Goal: Task Accomplishment & Management: Manage account settings

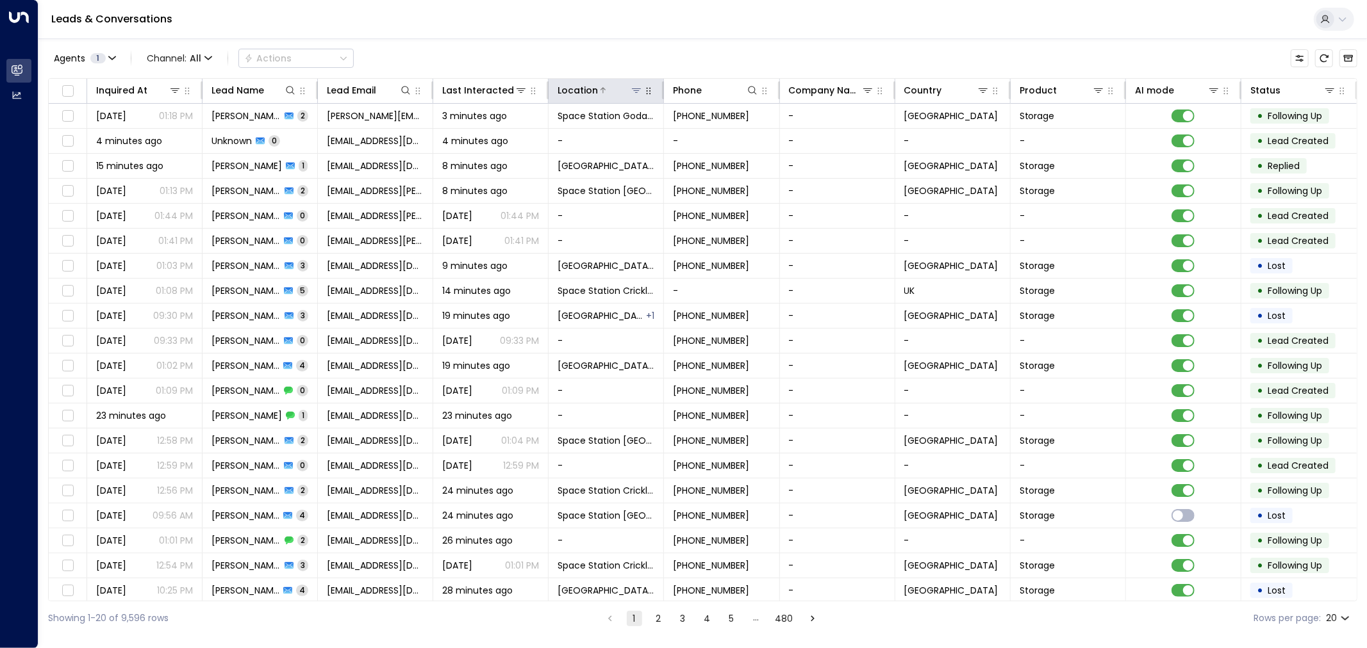
click at [636, 88] on icon at bounding box center [636, 90] width 10 height 10
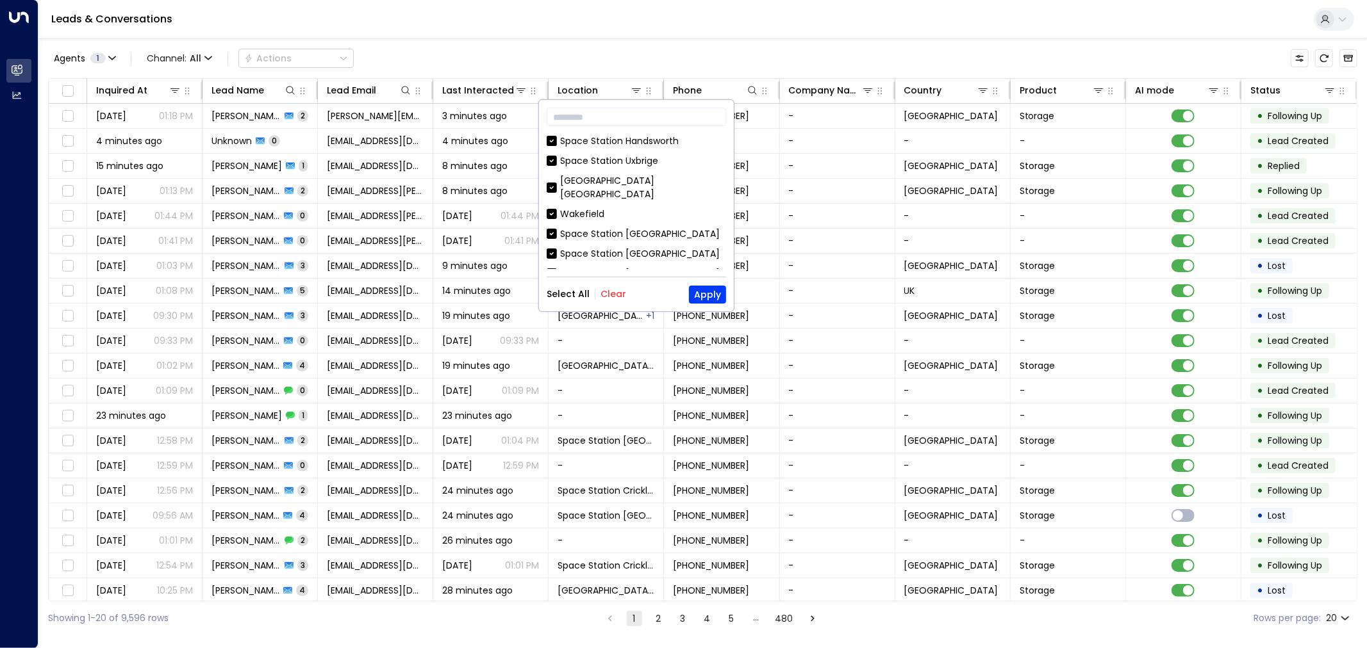
click at [610, 293] on button "Clear" at bounding box center [613, 295] width 26 height 10
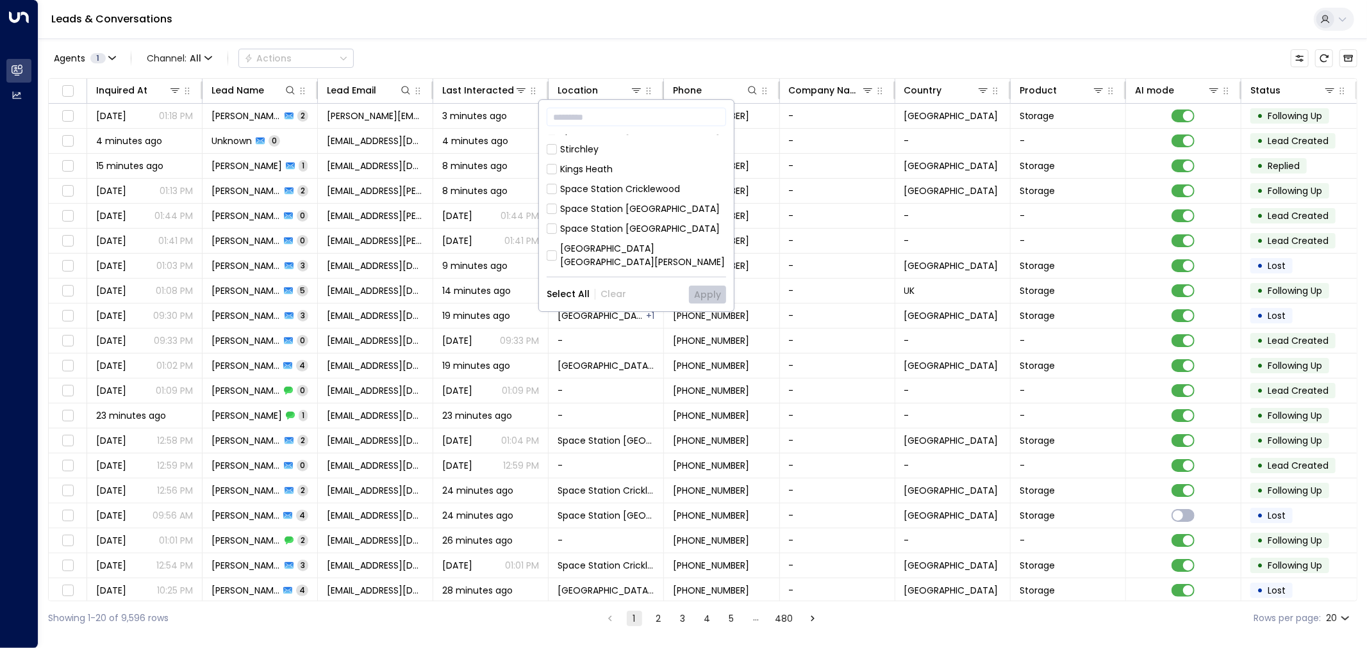
scroll to position [272, 0]
click at [557, 194] on div "Space Station [GEOGRAPHIC_DATA]" at bounding box center [636, 200] width 179 height 13
drag, startPoint x: 686, startPoint y: 292, endPoint x: 692, endPoint y: 295, distance: 7.2
click at [688, 295] on div "Select All Clear Apply" at bounding box center [636, 295] width 179 height 18
click at [696, 292] on button "Apply" at bounding box center [707, 295] width 37 height 18
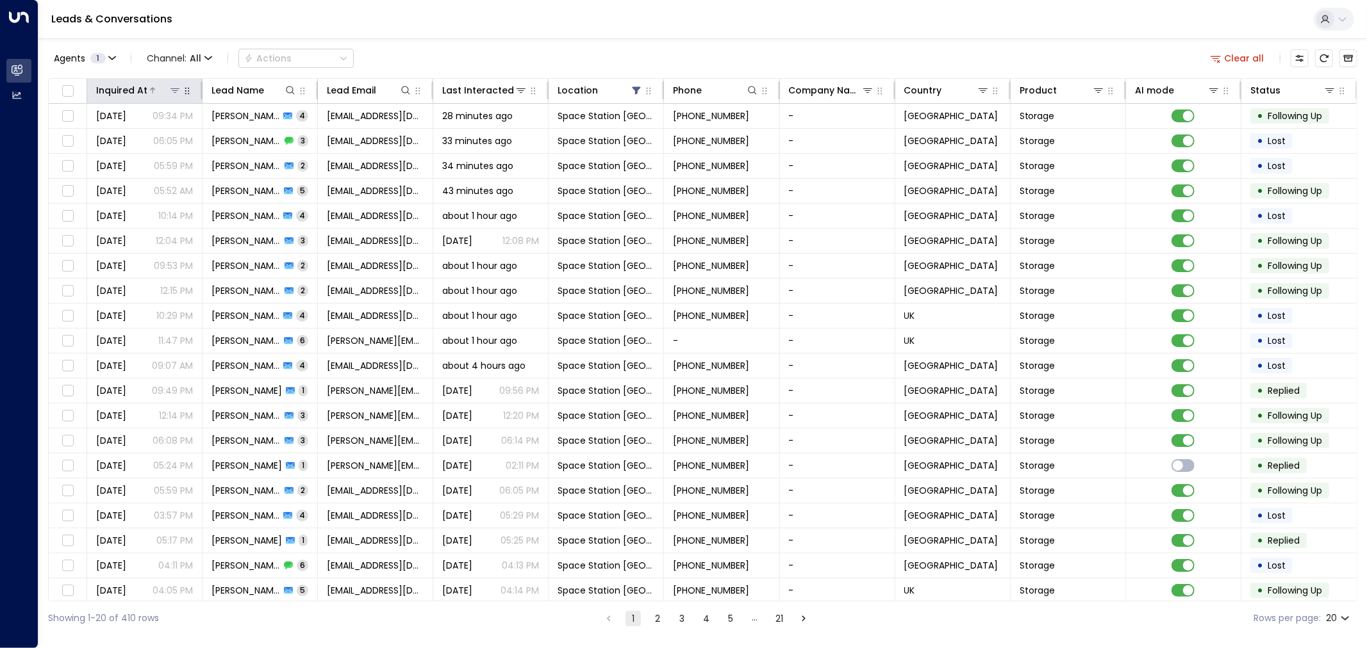
click at [167, 86] on div at bounding box center [164, 90] width 34 height 13
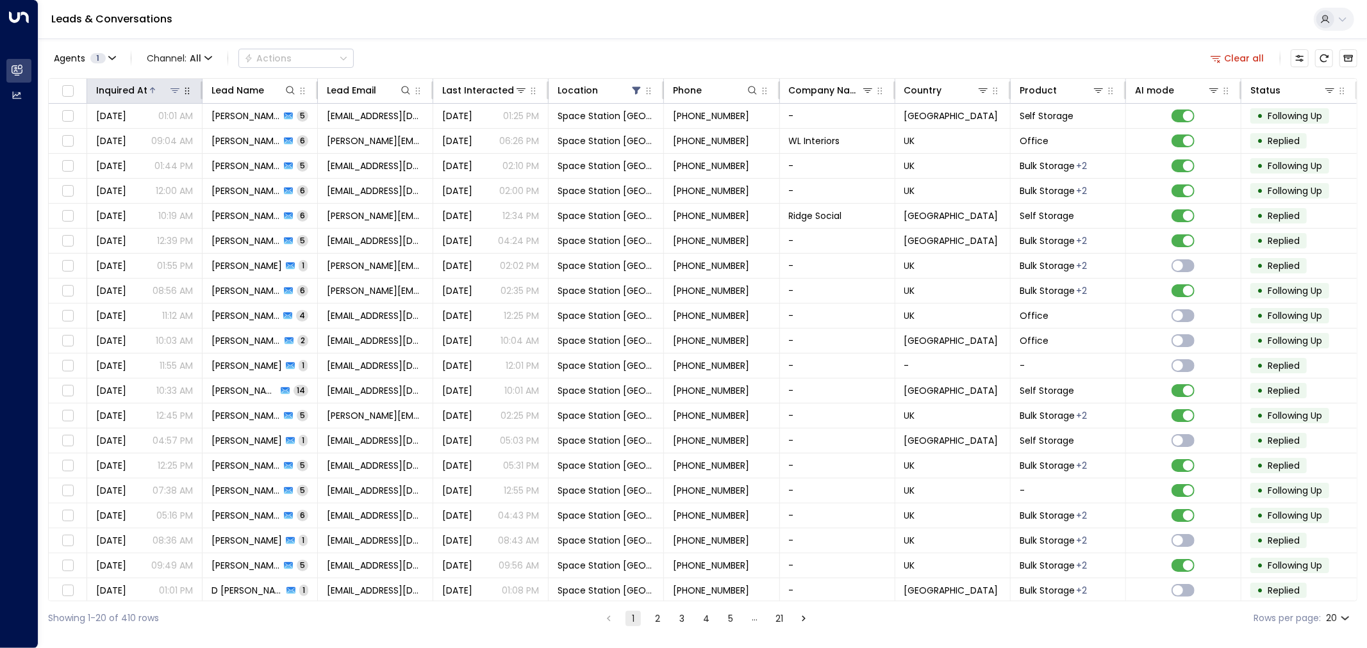
click at [162, 84] on div at bounding box center [164, 90] width 34 height 13
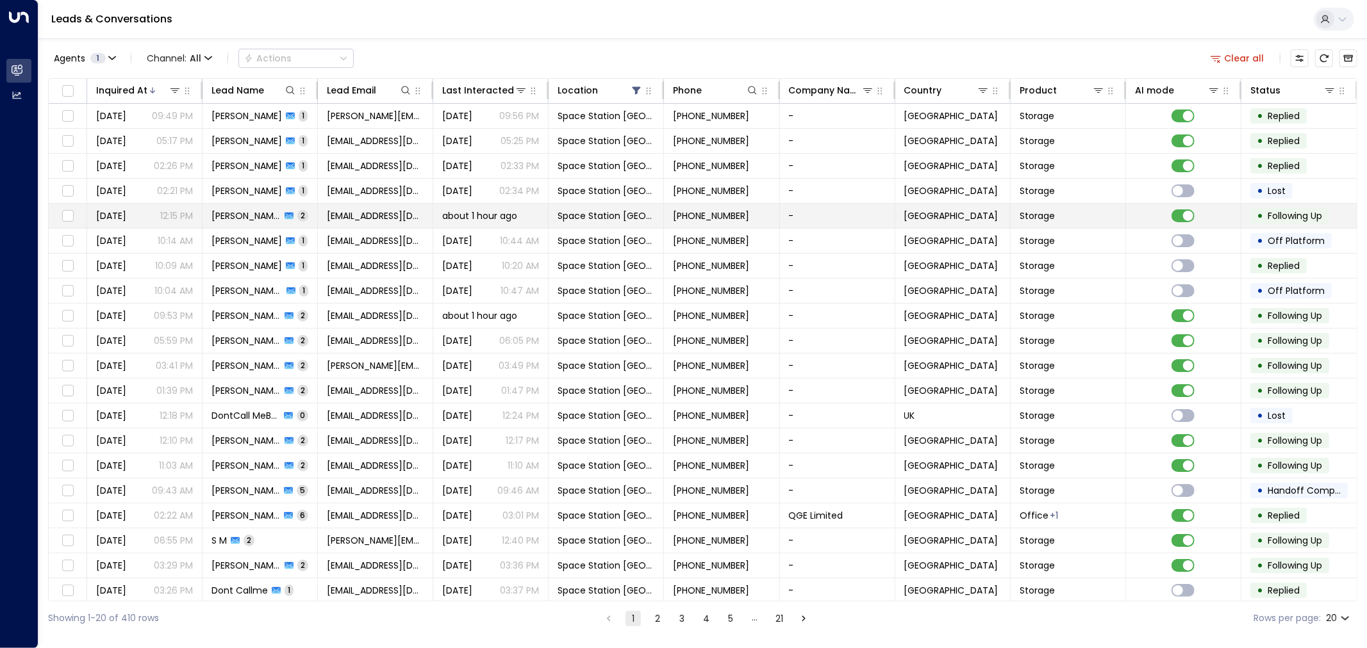
click at [225, 213] on span "[PERSON_NAME]" at bounding box center [245, 216] width 69 height 13
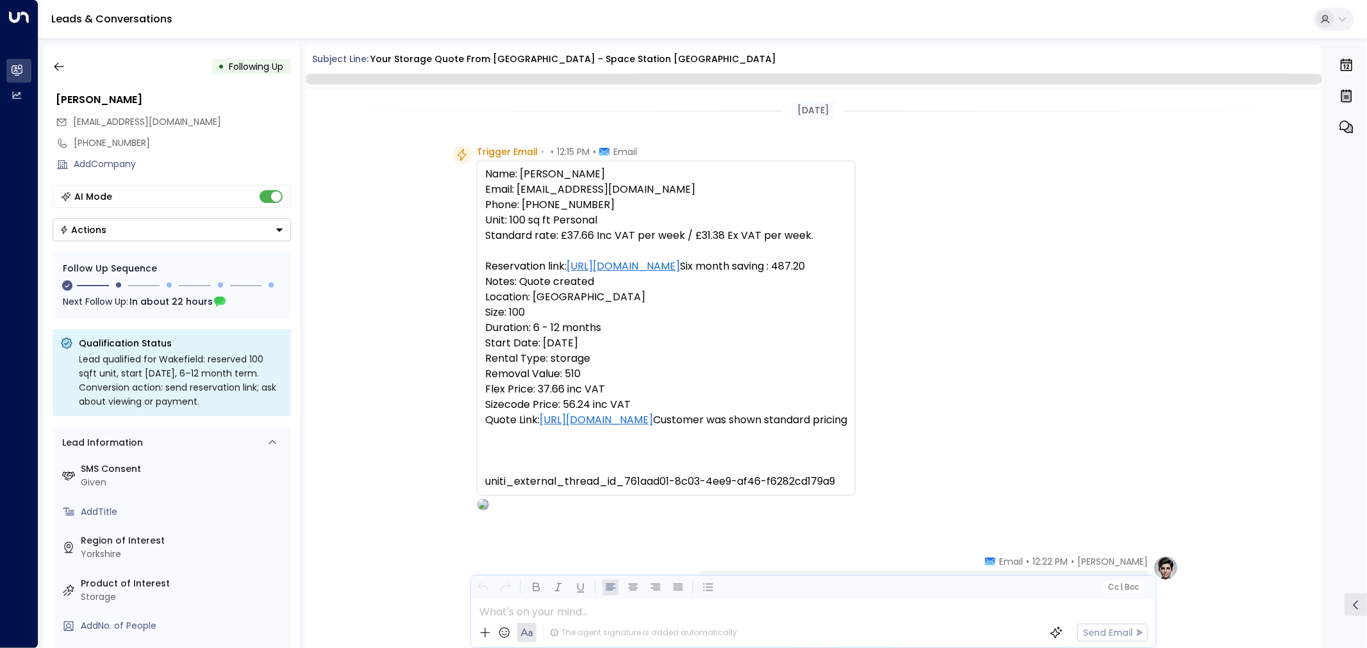
scroll to position [756, 0]
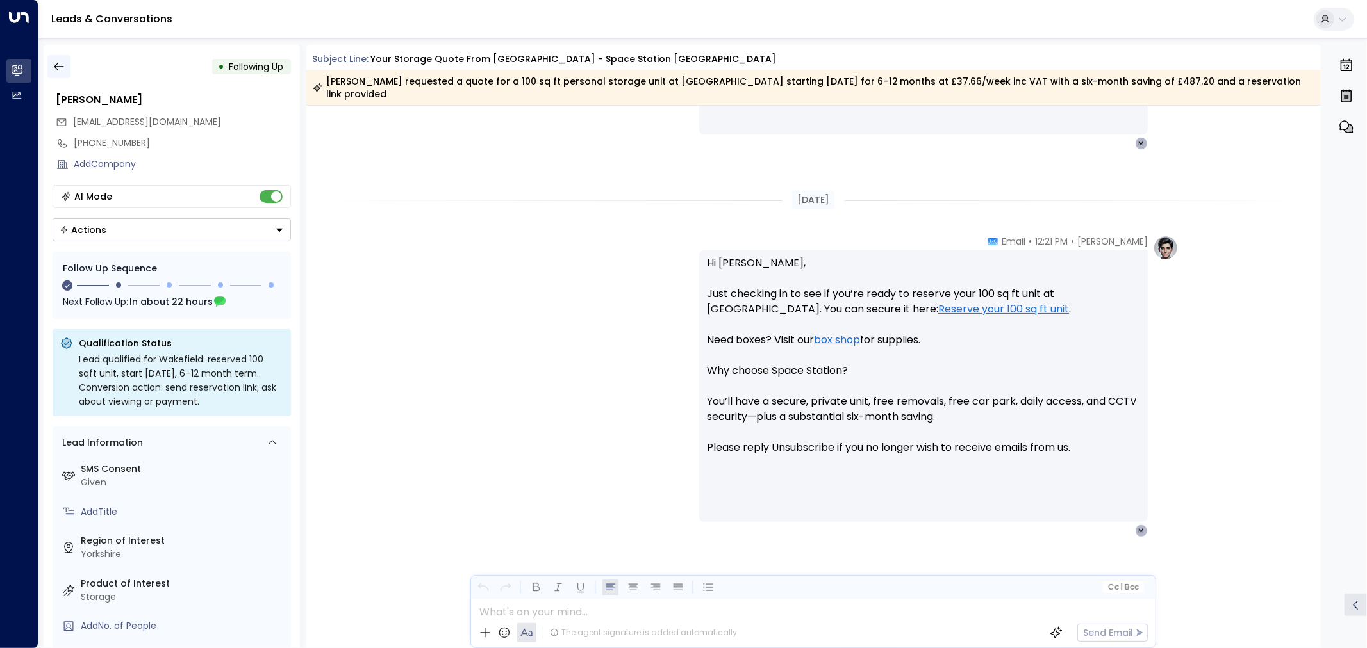
click at [59, 67] on icon "button" at bounding box center [59, 66] width 13 height 13
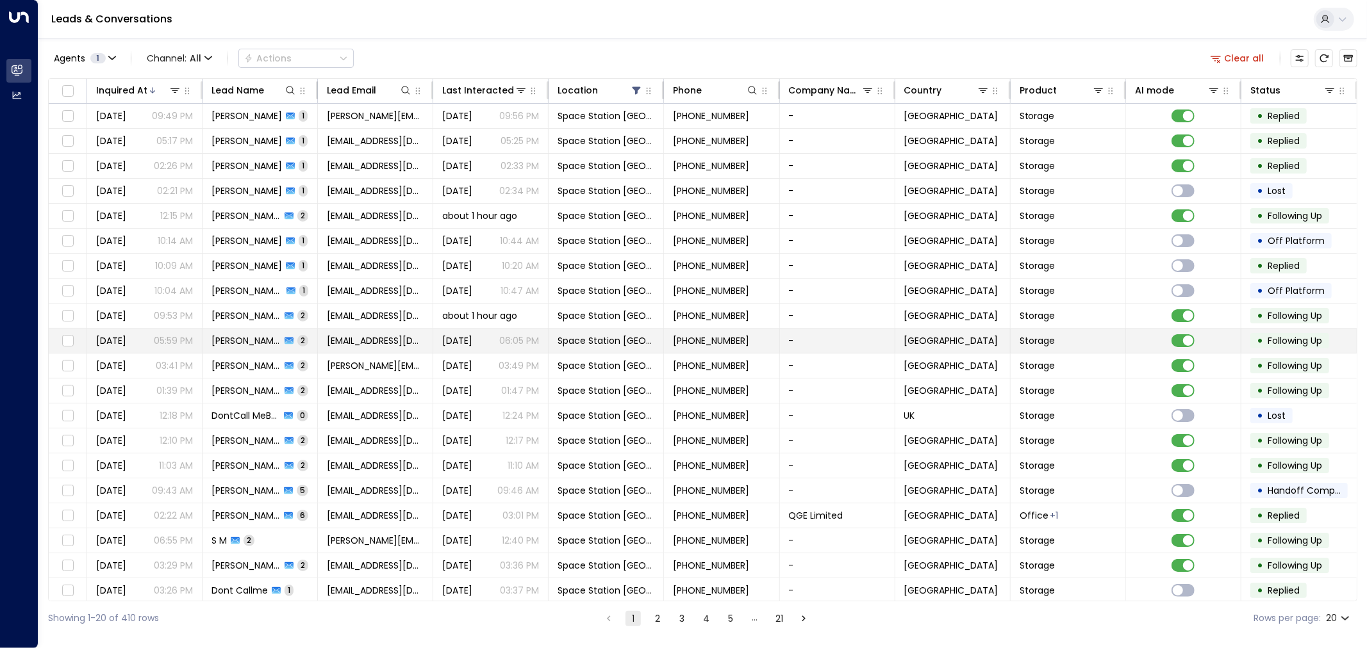
click at [252, 340] on span "[PERSON_NAME]" at bounding box center [245, 340] width 69 height 13
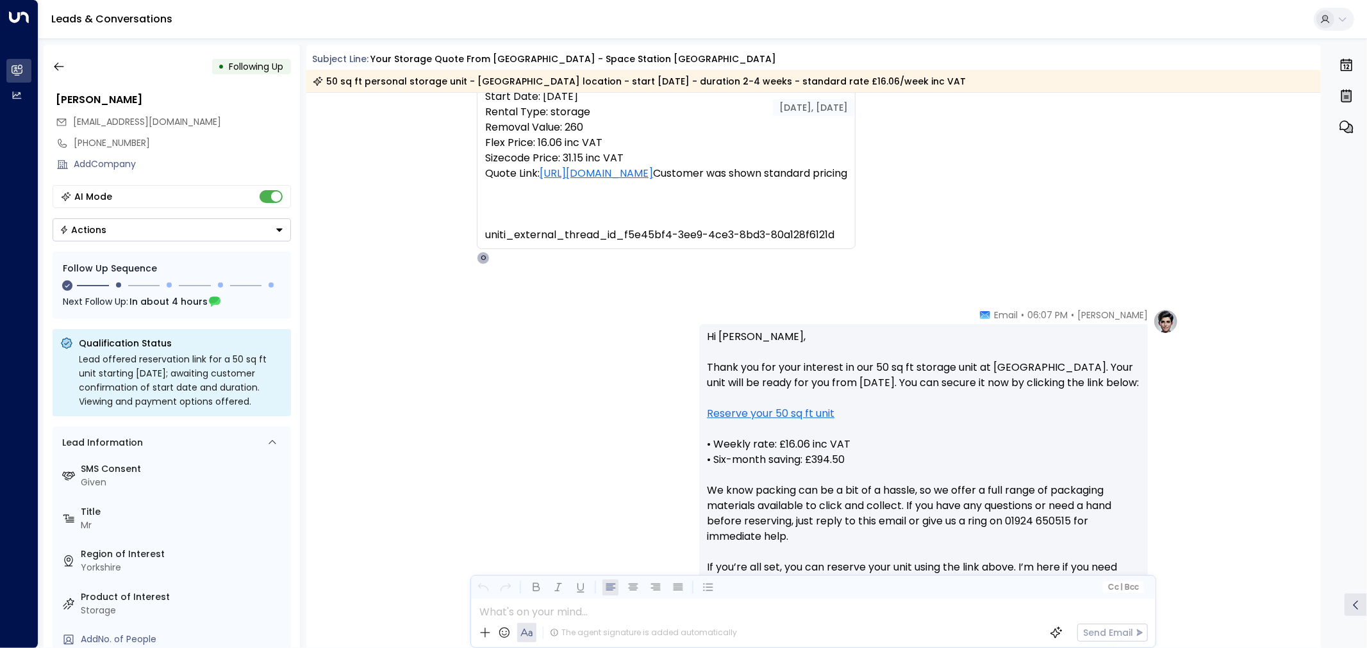
scroll to position [247, 0]
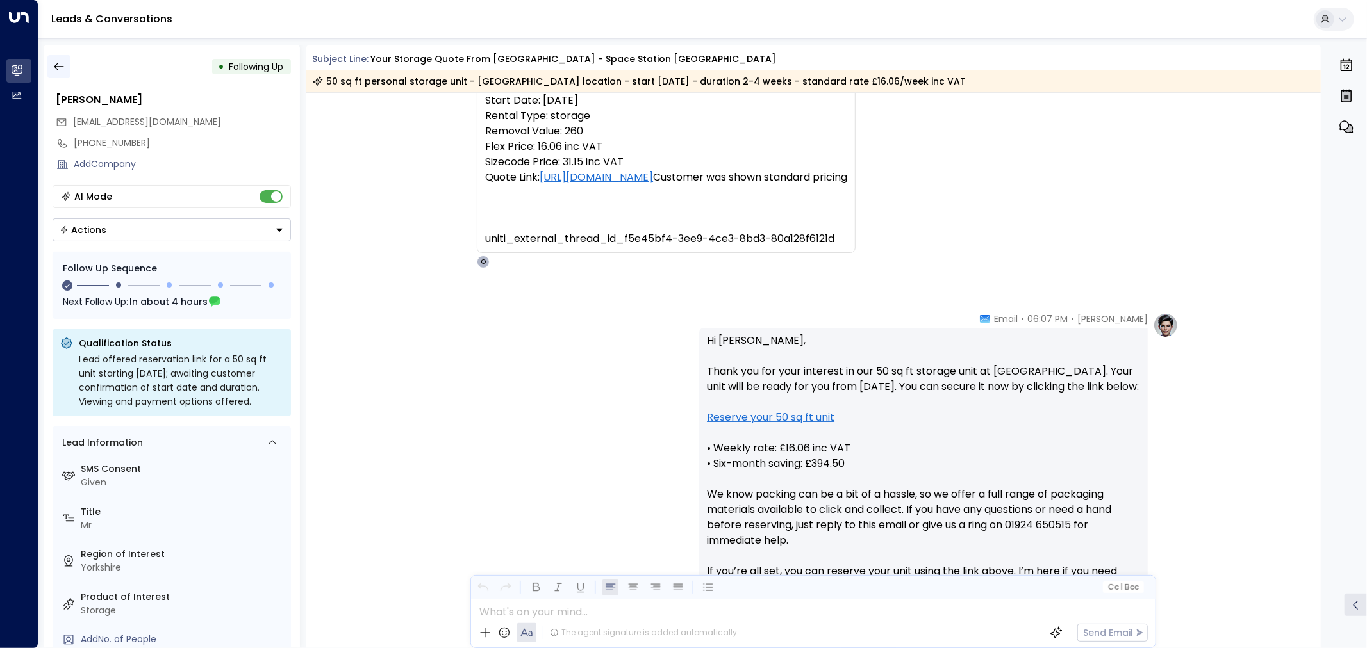
click at [68, 67] on button "button" at bounding box center [58, 66] width 23 height 23
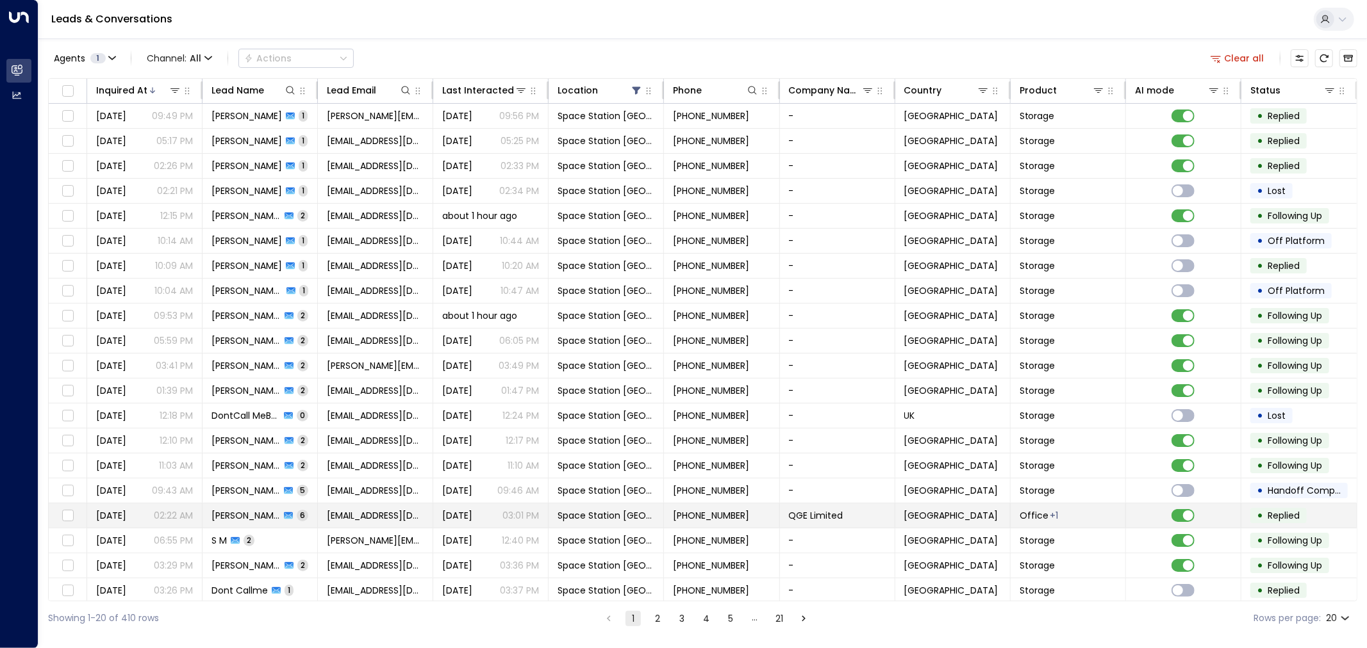
click at [255, 514] on span "[PERSON_NAME]" at bounding box center [245, 515] width 69 height 13
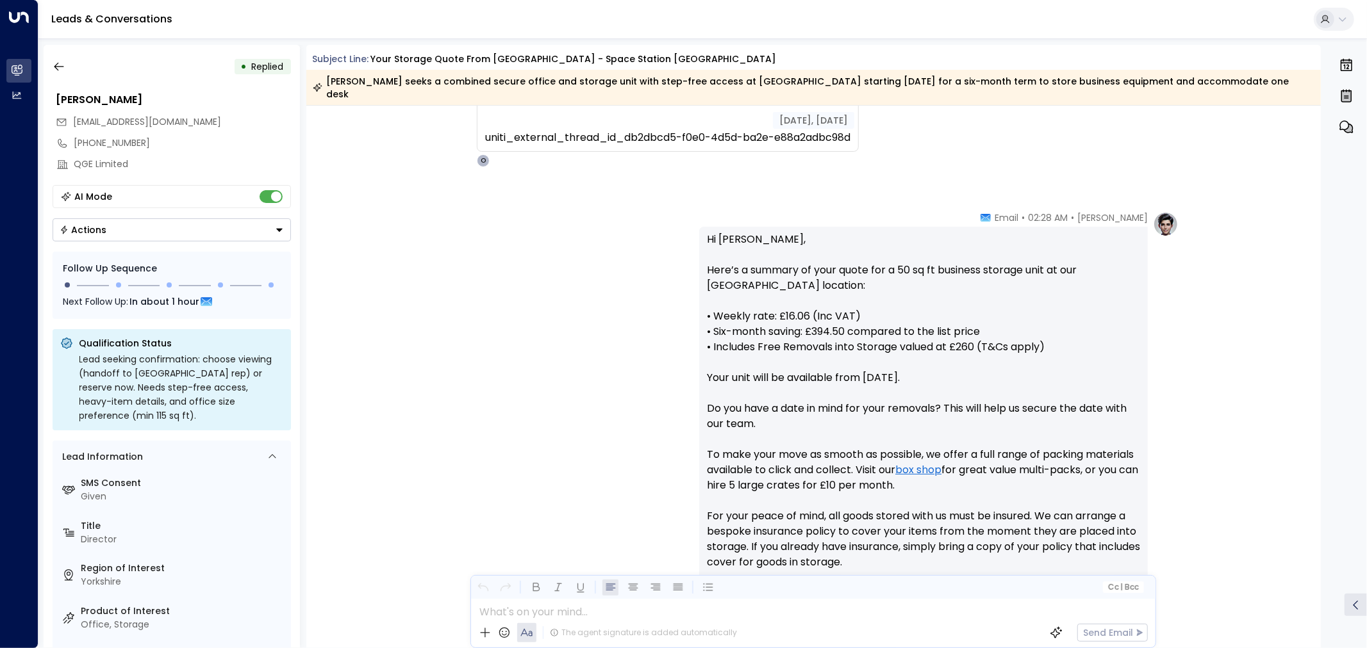
scroll to position [343, 0]
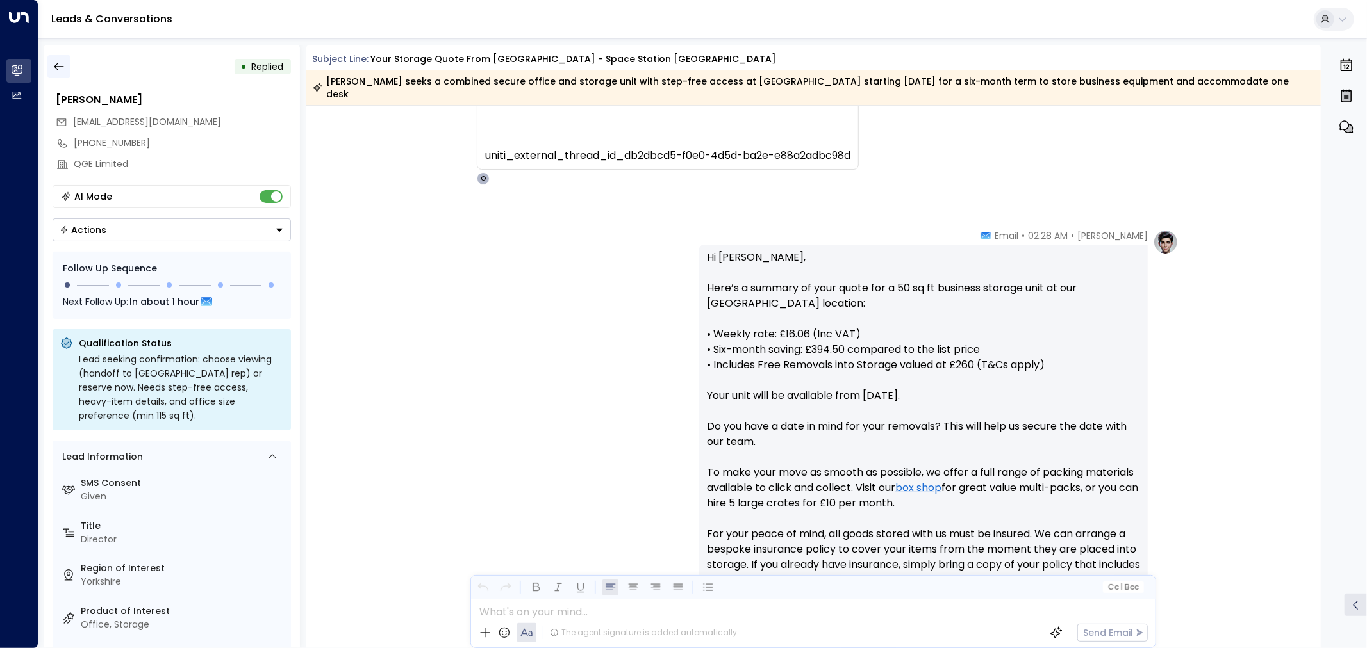
click at [64, 56] on button "button" at bounding box center [58, 66] width 23 height 23
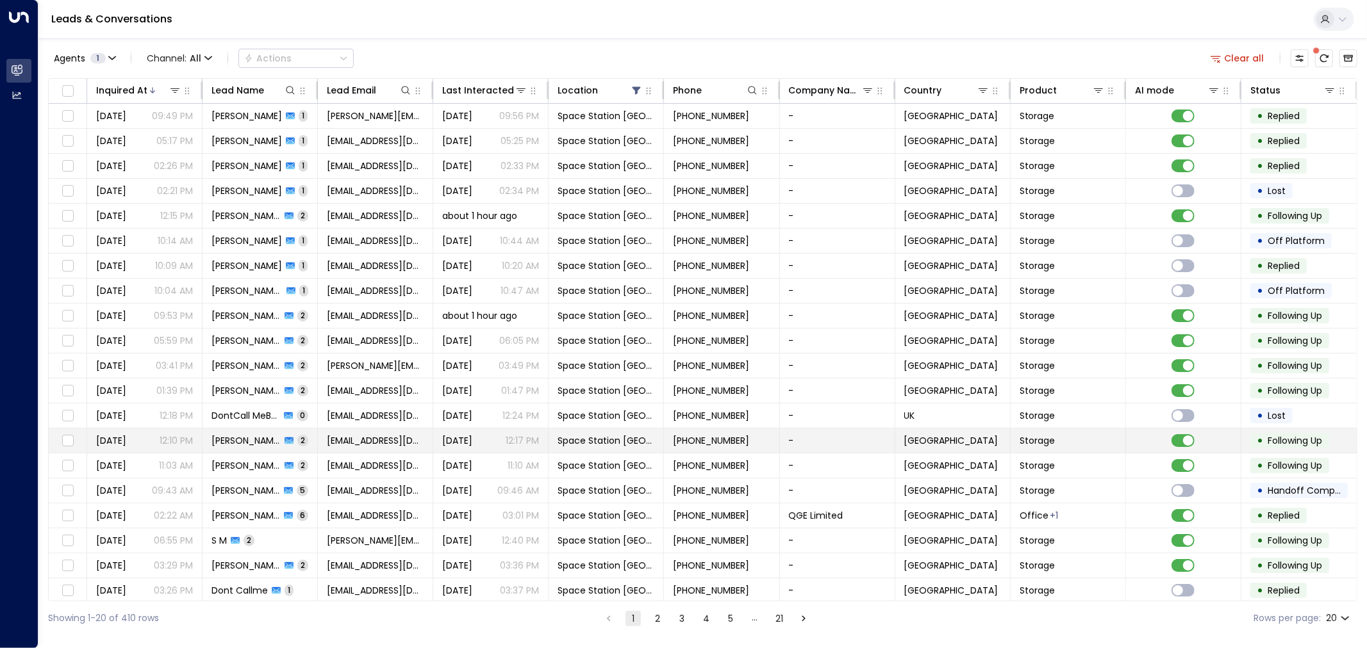
scroll to position [7, 0]
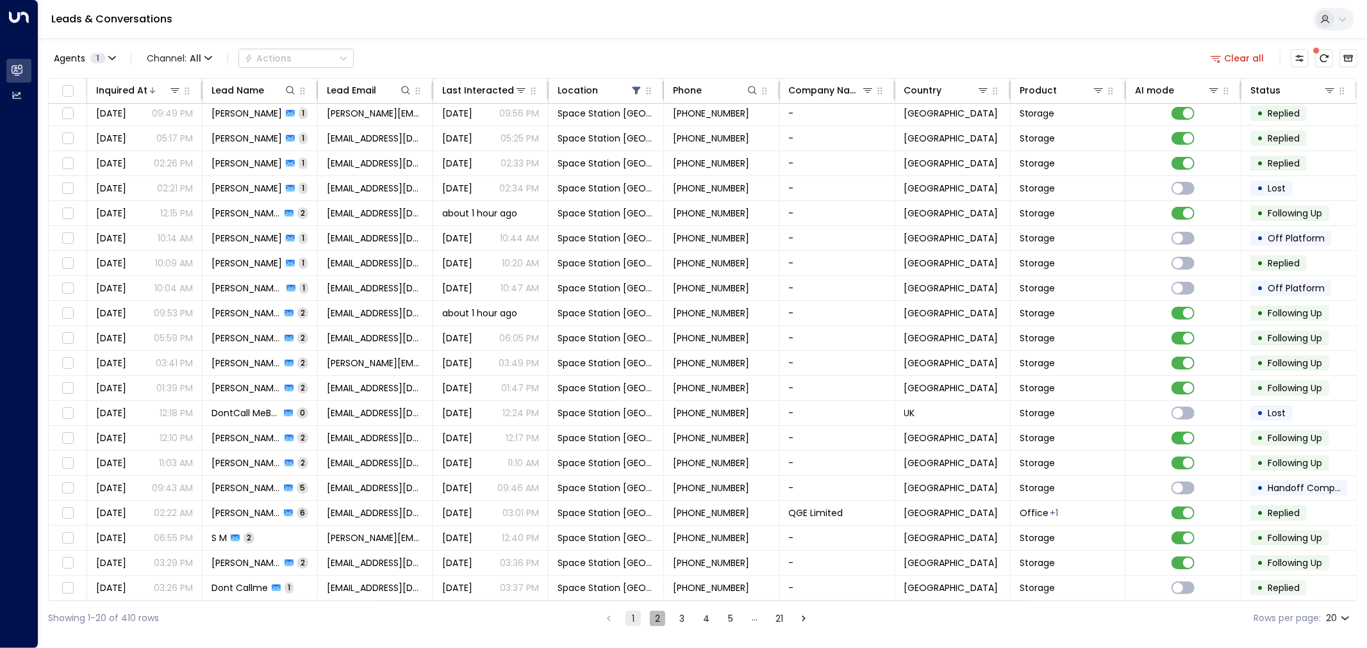
click at [652, 583] on button "2" at bounding box center [657, 618] width 15 height 15
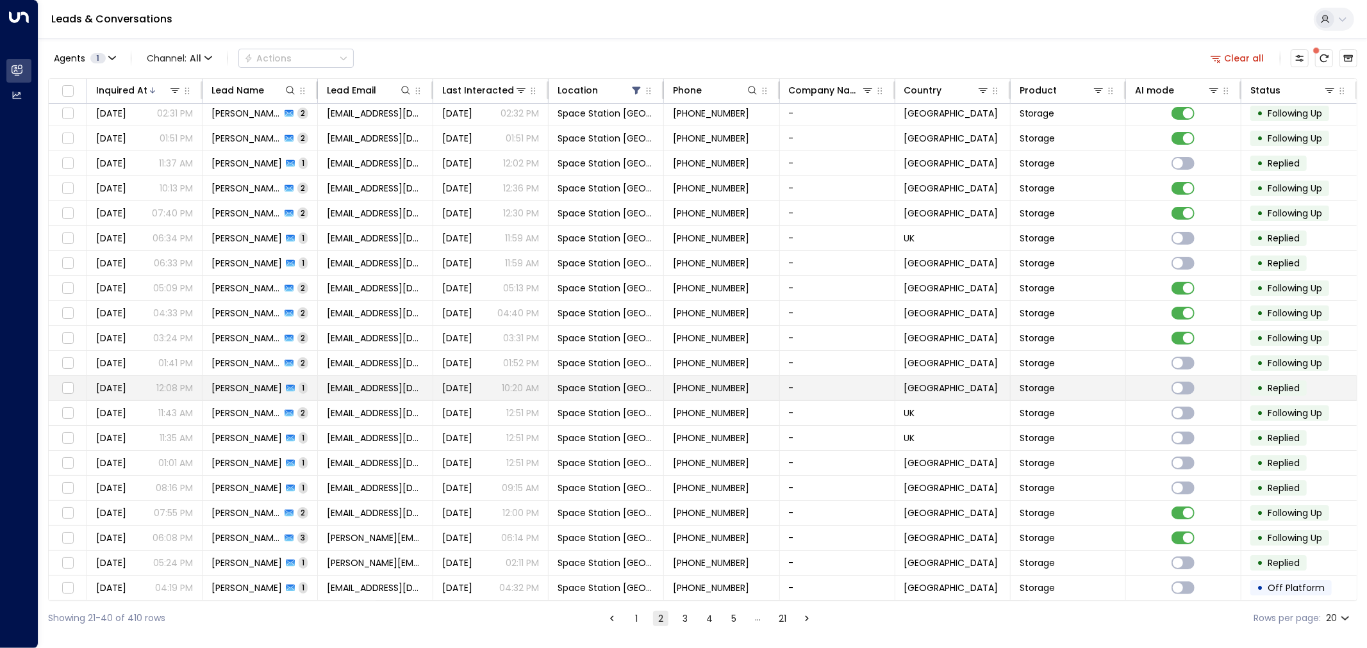
scroll to position [7, 0]
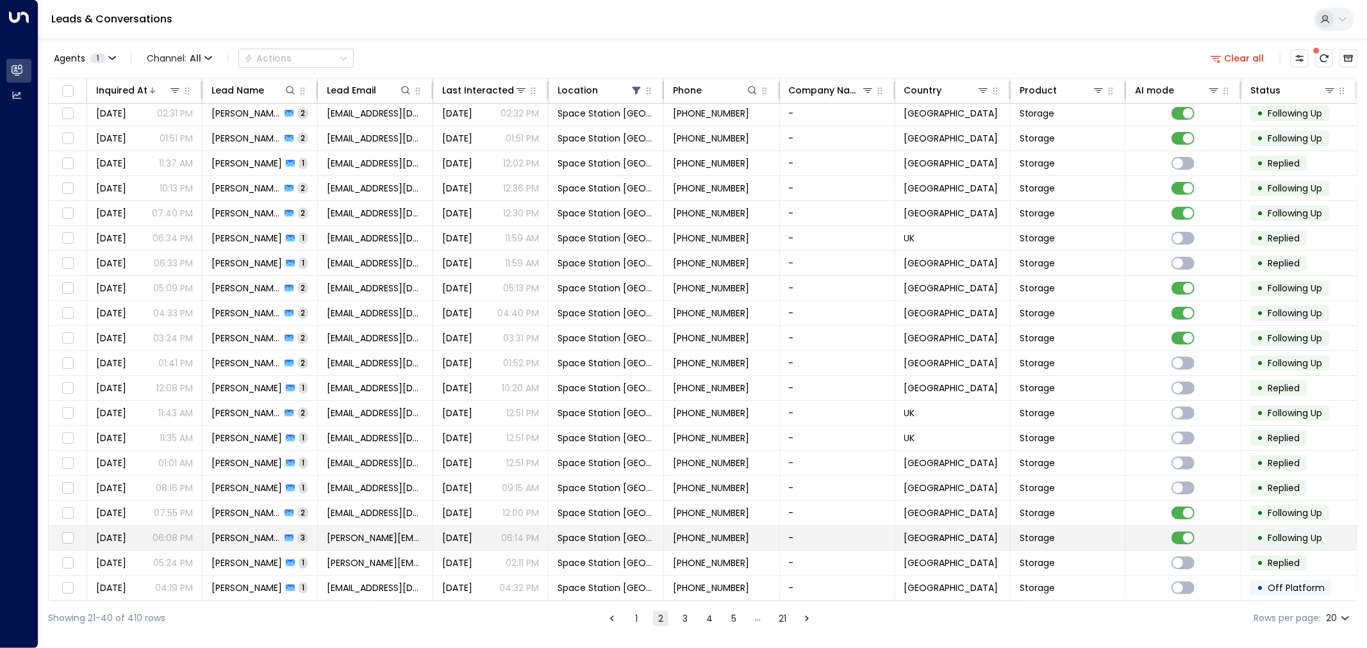
click at [295, 533] on td "[PERSON_NAME] 3" at bounding box center [259, 538] width 115 height 24
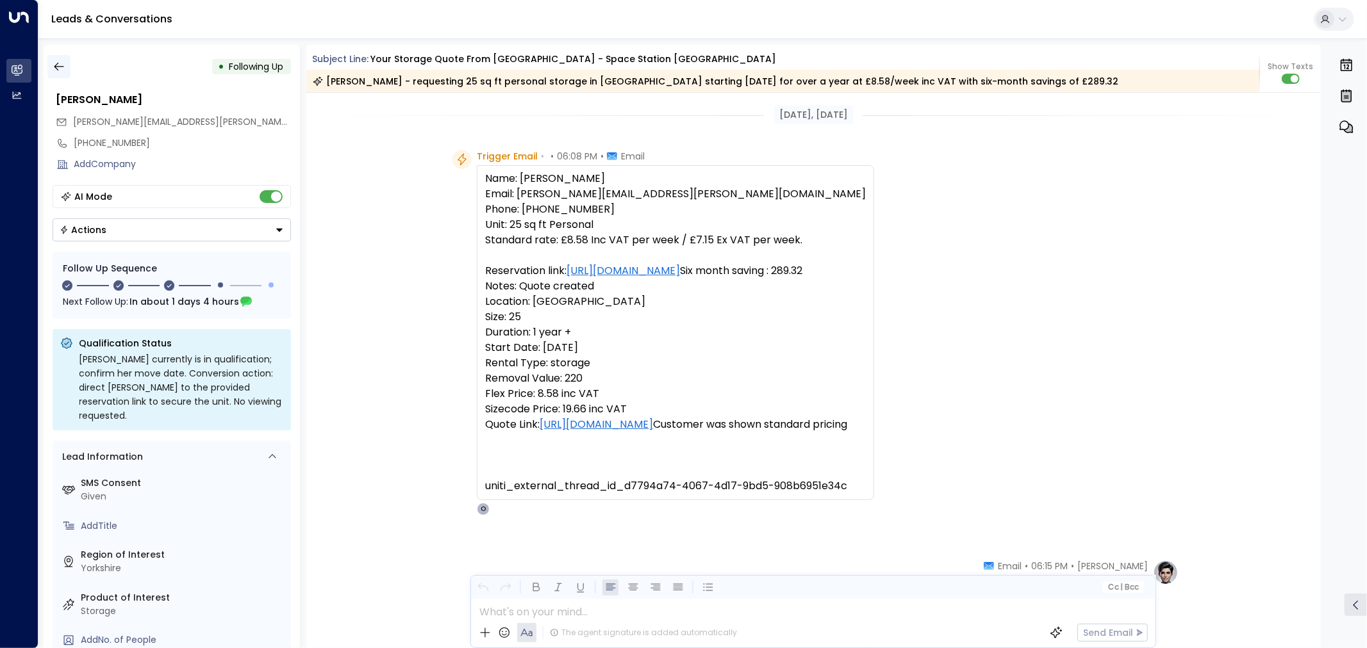
click at [66, 67] on button "button" at bounding box center [58, 66] width 23 height 23
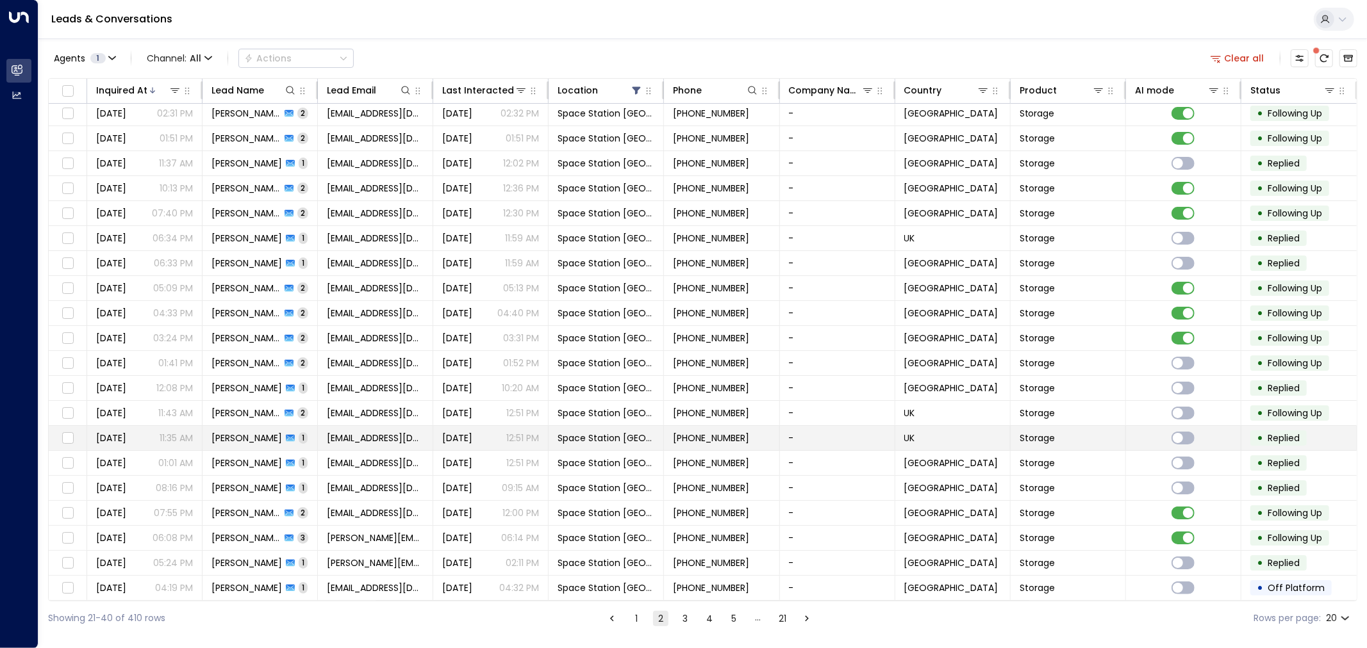
scroll to position [7, 0]
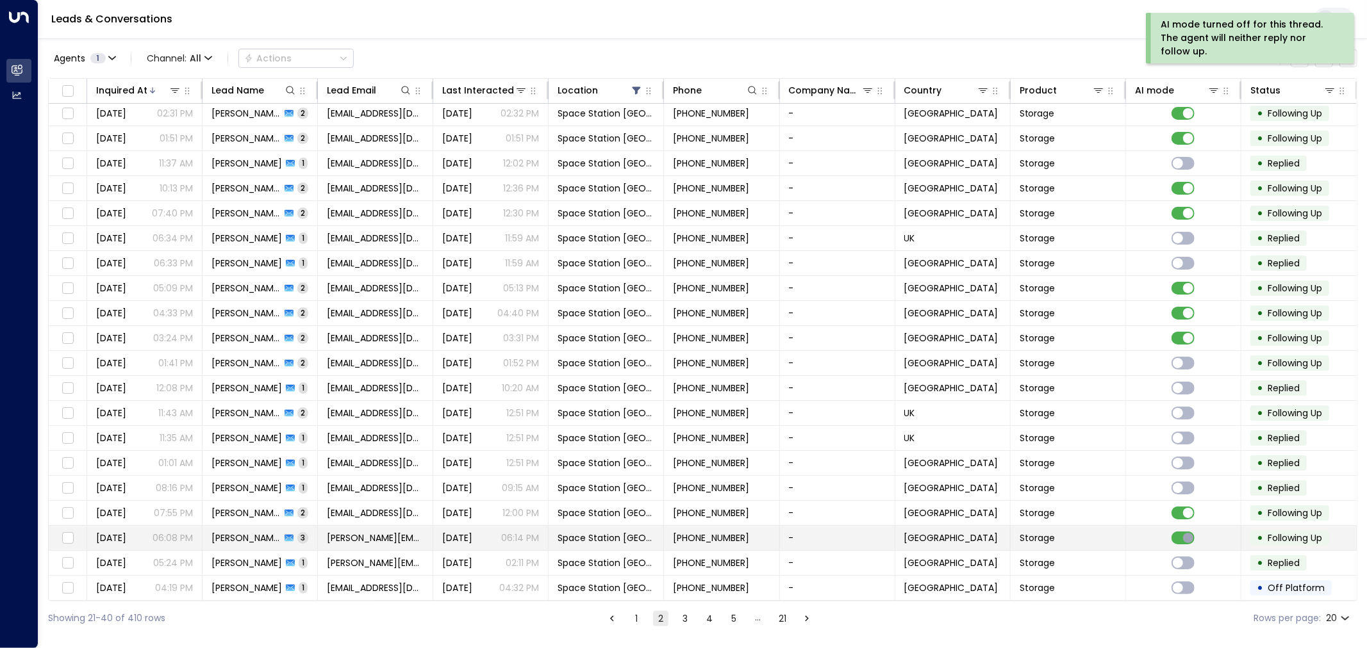
click at [1182, 537] on span at bounding box center [1182, 538] width 23 height 13
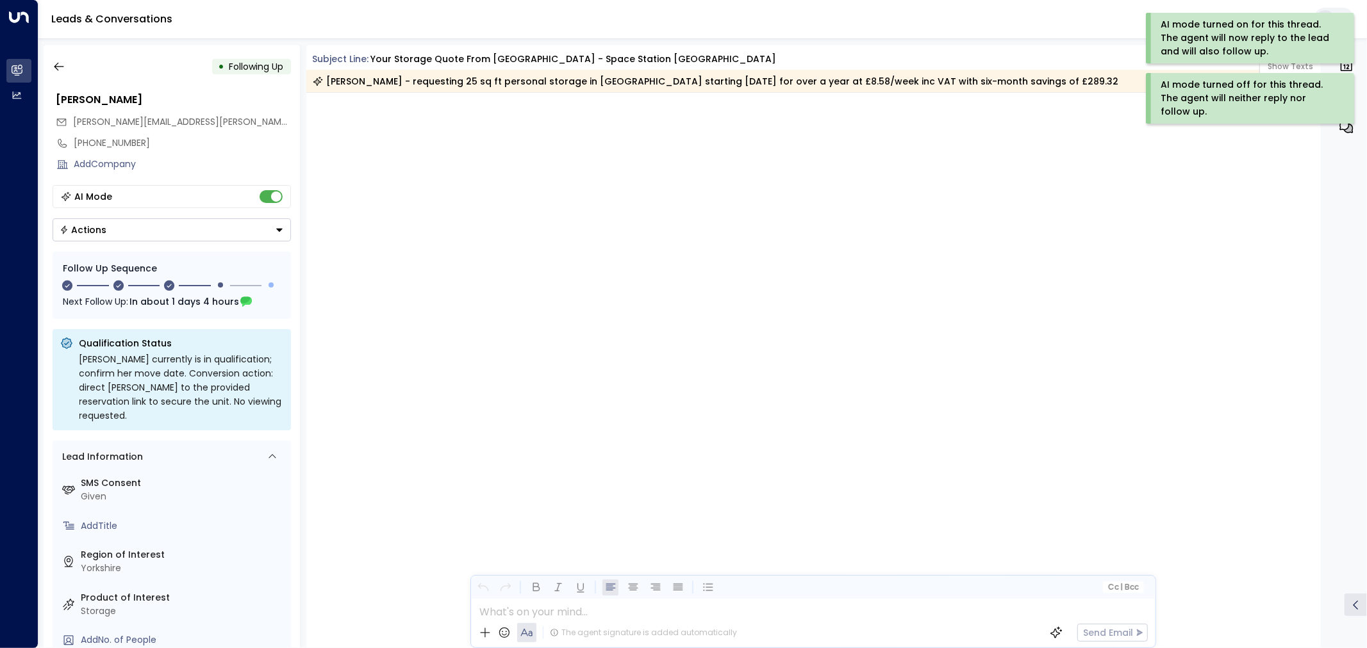
scroll to position [1278, 0]
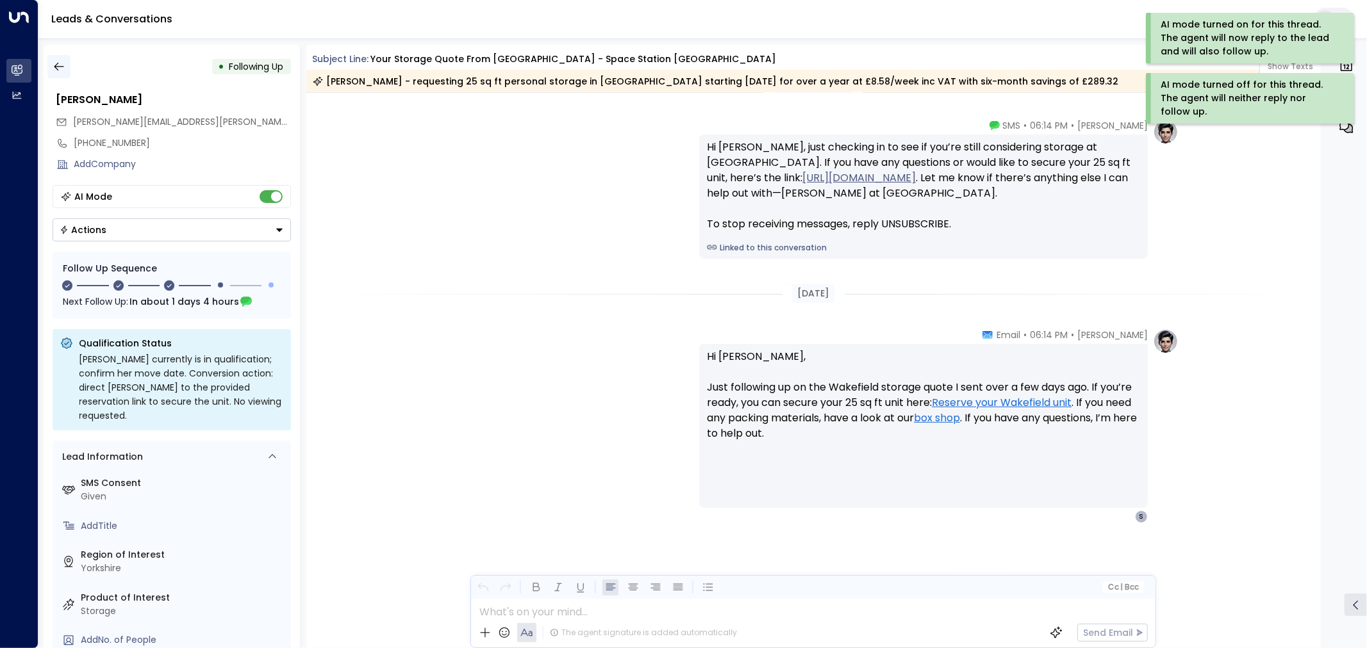
click at [60, 65] on icon "button" at bounding box center [59, 66] width 13 height 13
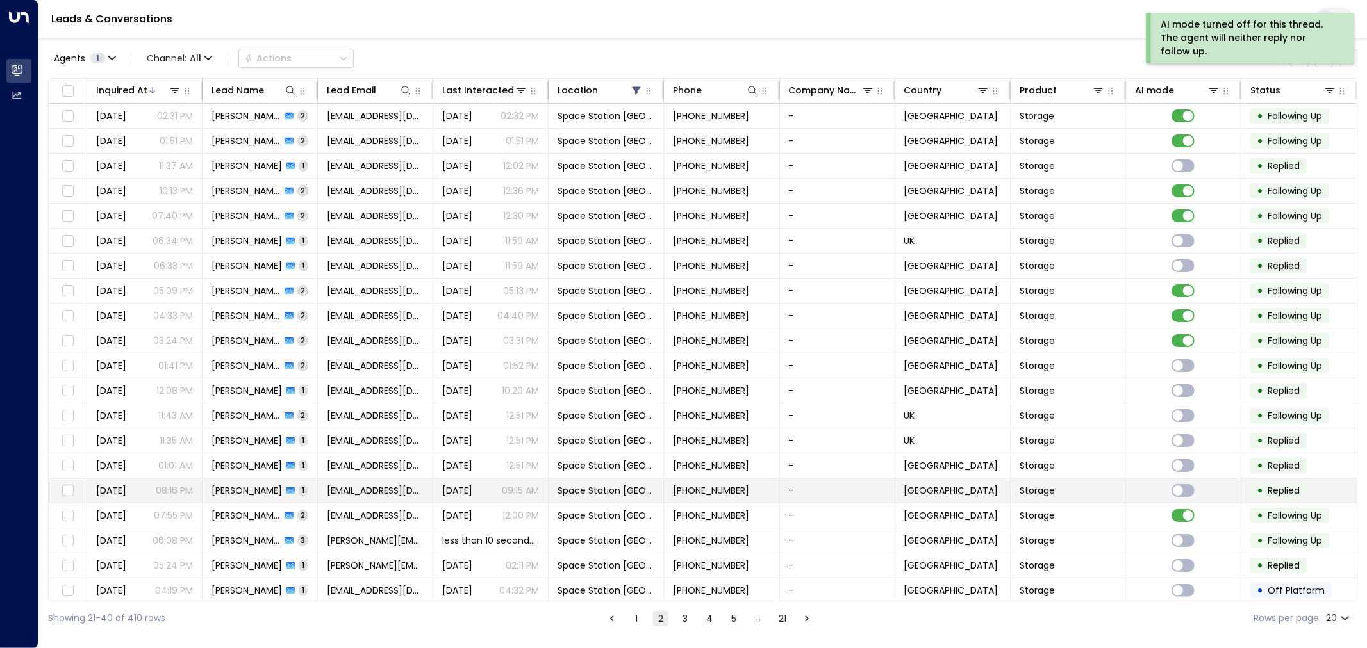
scroll to position [7, 0]
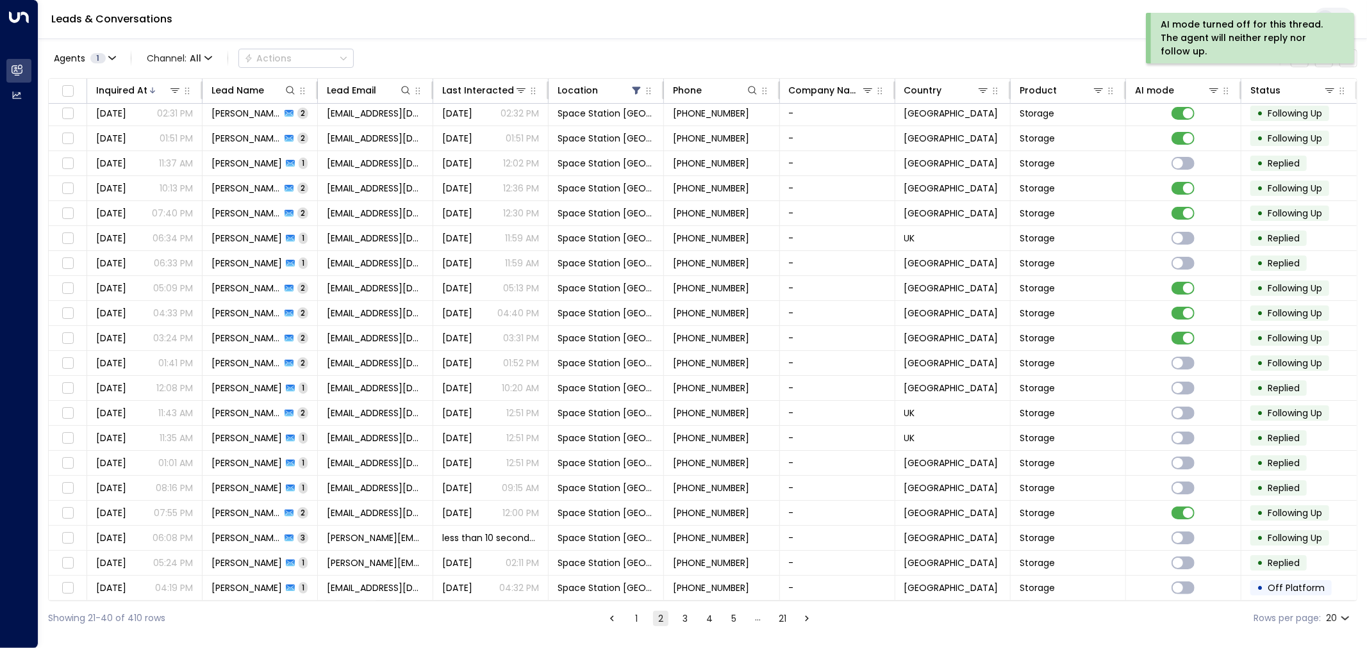
click at [677, 583] on button "3" at bounding box center [684, 618] width 15 height 15
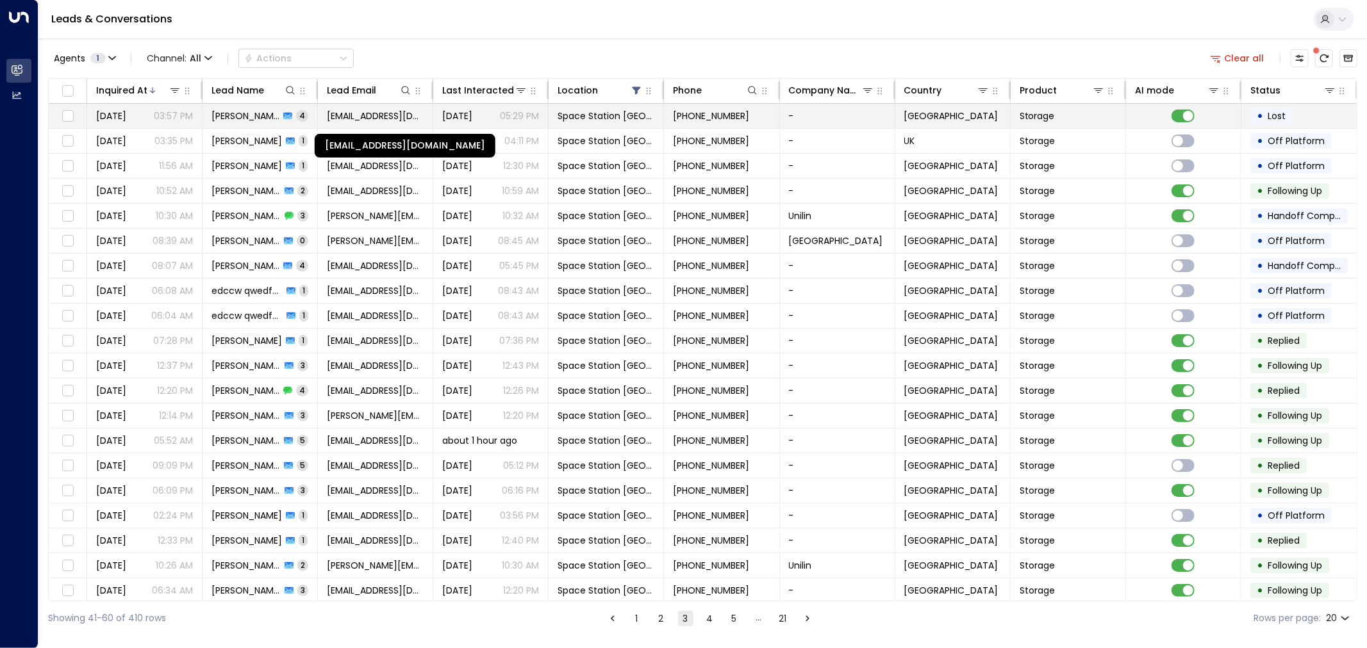
click at [406, 110] on span "[EMAIL_ADDRESS][DOMAIN_NAME]" at bounding box center [375, 116] width 97 height 13
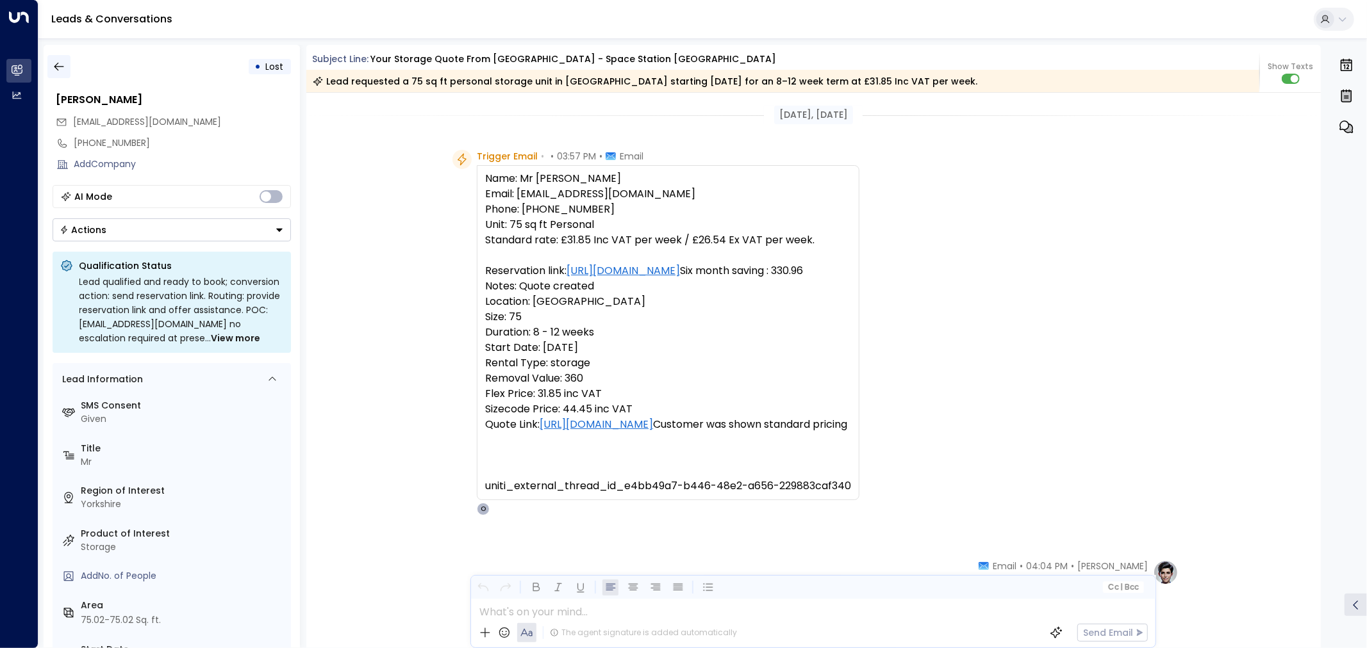
click at [63, 69] on icon "button" at bounding box center [59, 66] width 13 height 13
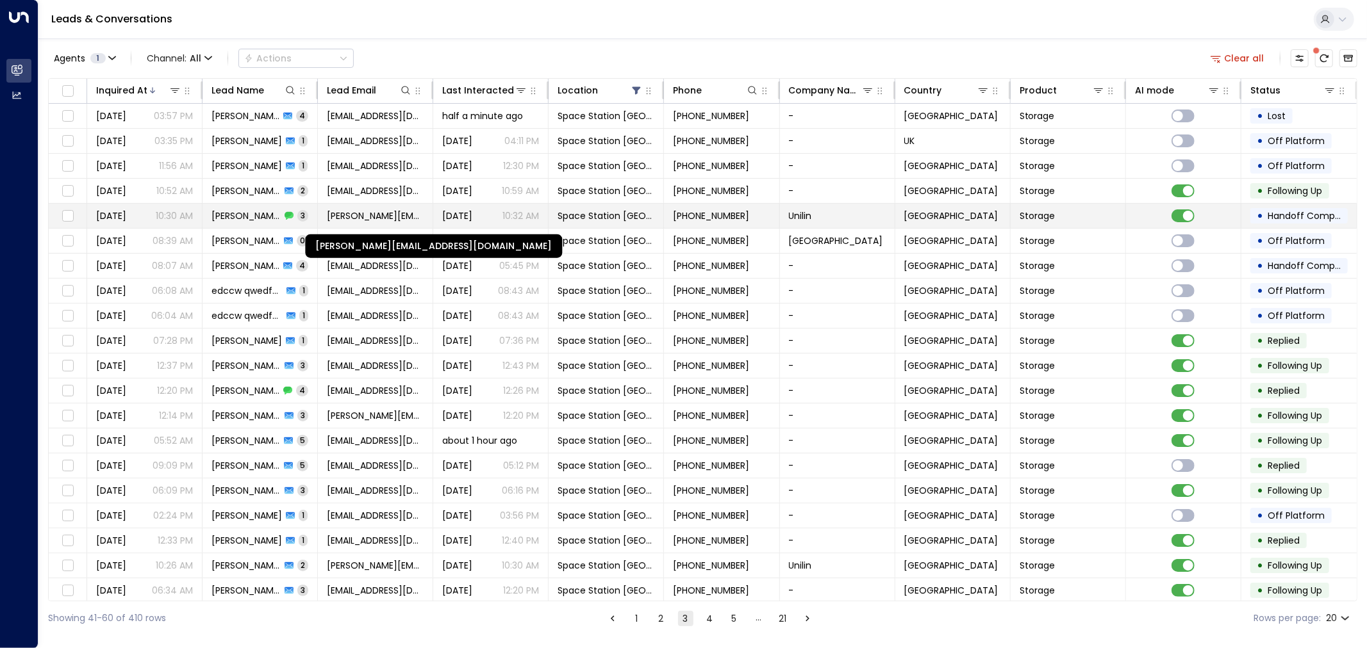
click at [374, 214] on span "[PERSON_NAME][EMAIL_ADDRESS][DOMAIN_NAME]" at bounding box center [375, 216] width 97 height 13
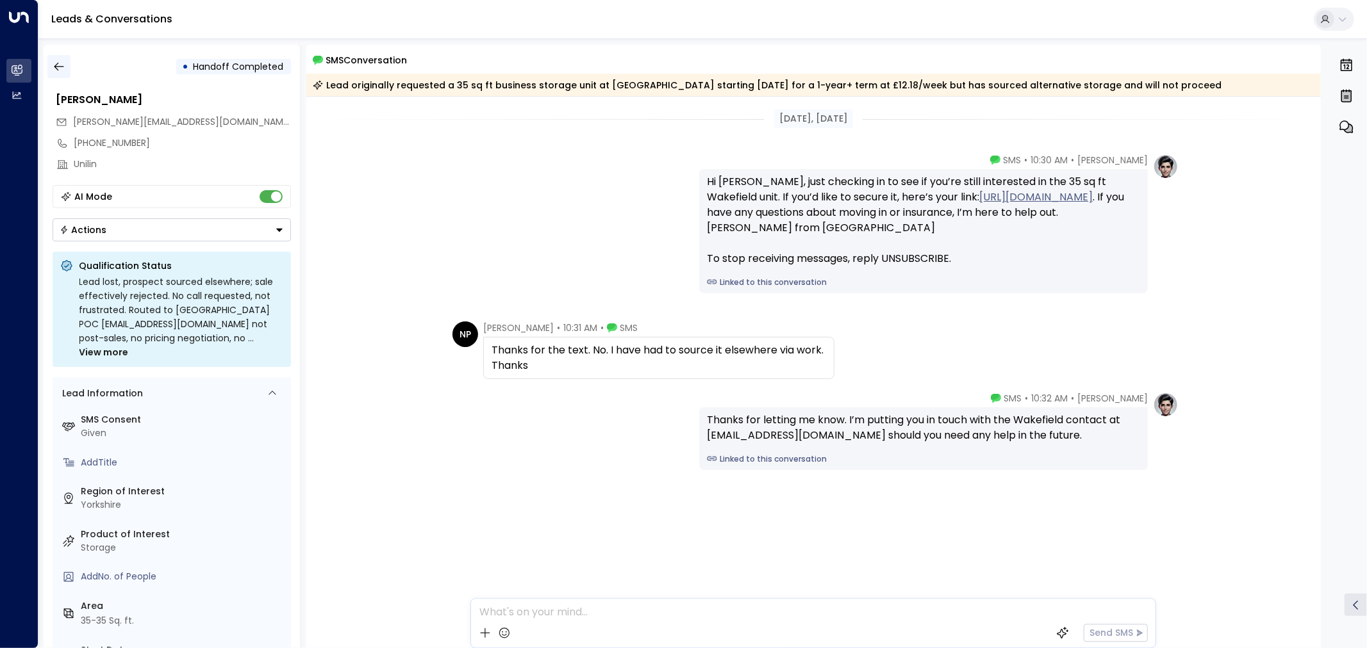
click at [61, 62] on icon "button" at bounding box center [59, 66] width 13 height 13
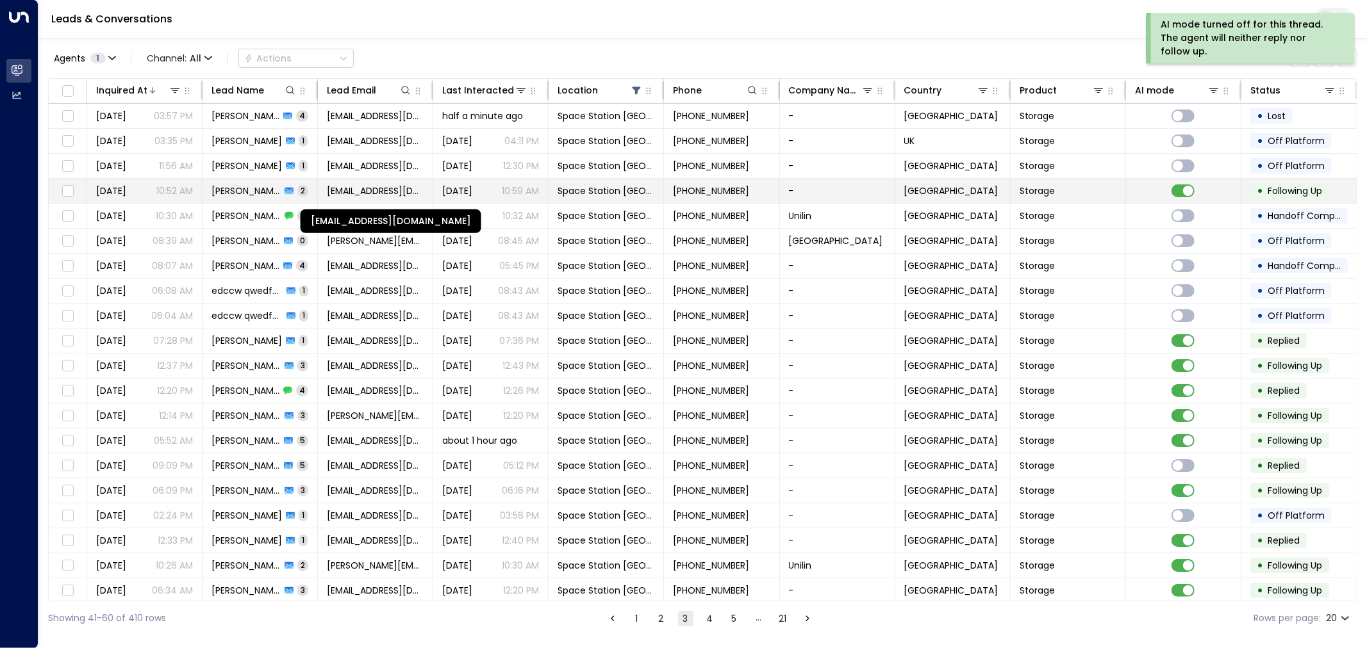
click at [340, 195] on span "[EMAIL_ADDRESS][DOMAIN_NAME]" at bounding box center [375, 191] width 97 height 13
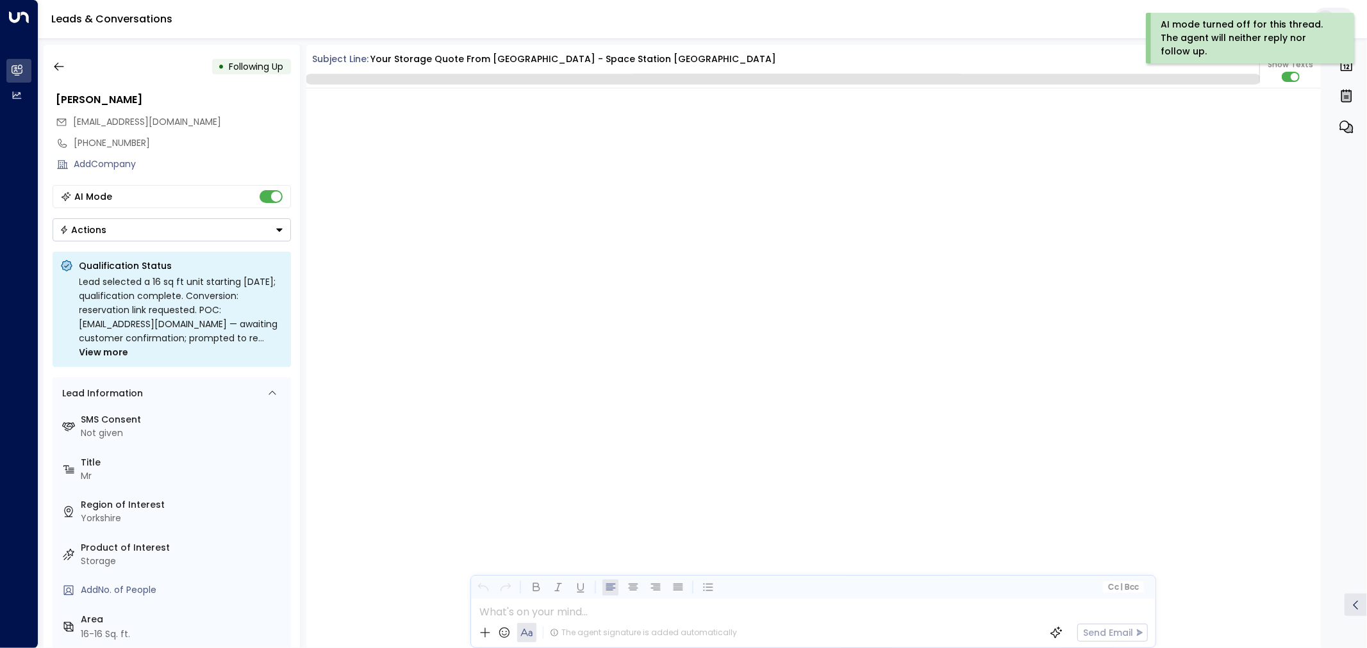
scroll to position [1368, 0]
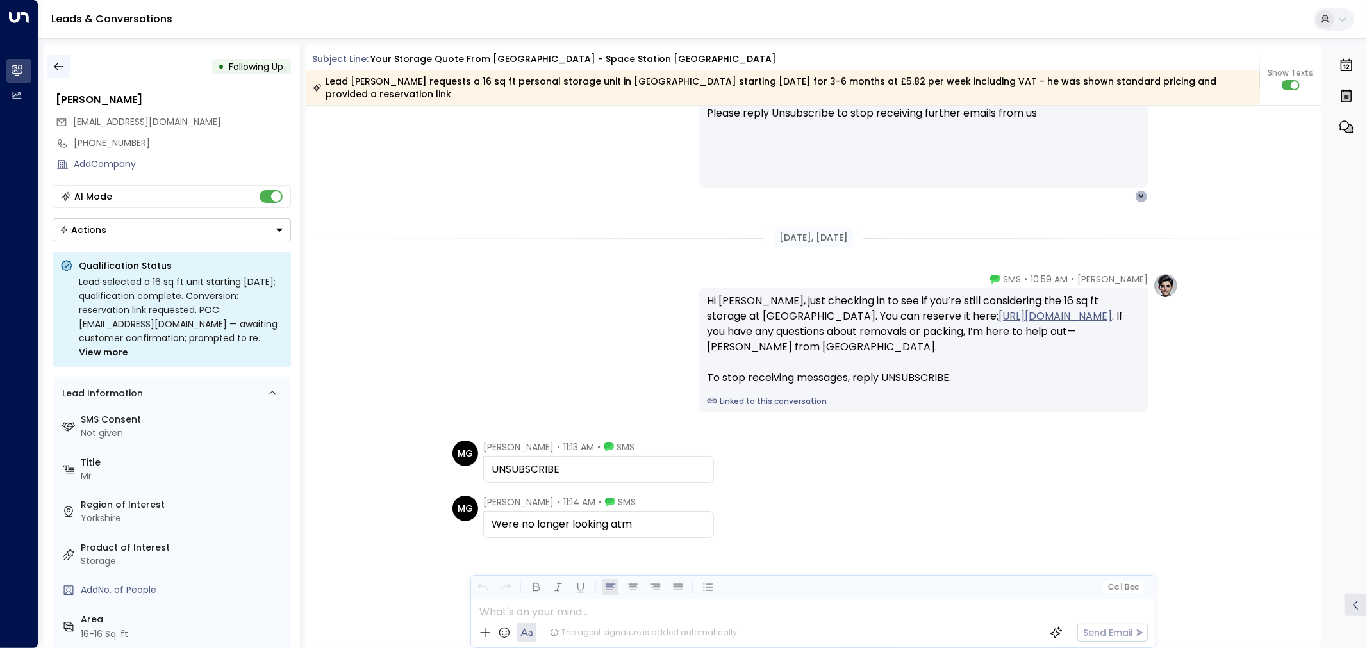
click at [54, 69] on icon "button" at bounding box center [59, 66] width 13 height 13
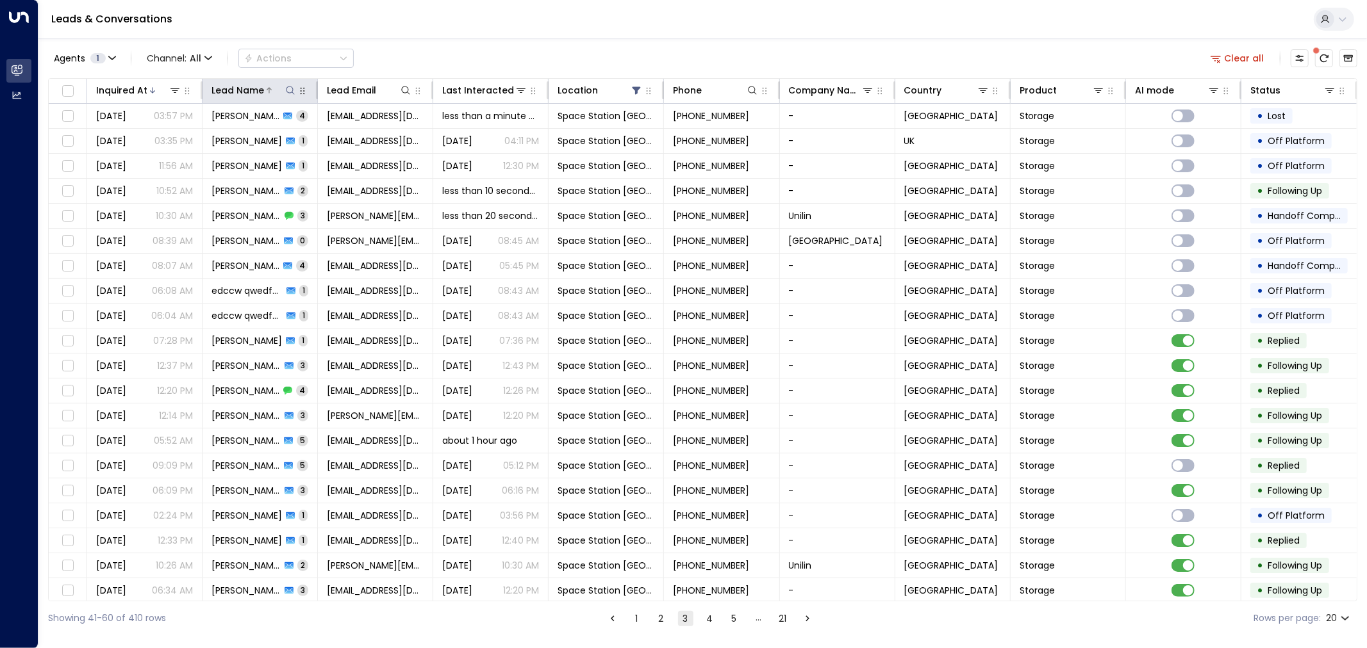
click at [290, 88] on icon at bounding box center [290, 90] width 10 height 10
click at [278, 138] on input "text" at bounding box center [290, 137] width 177 height 24
type input "*******"
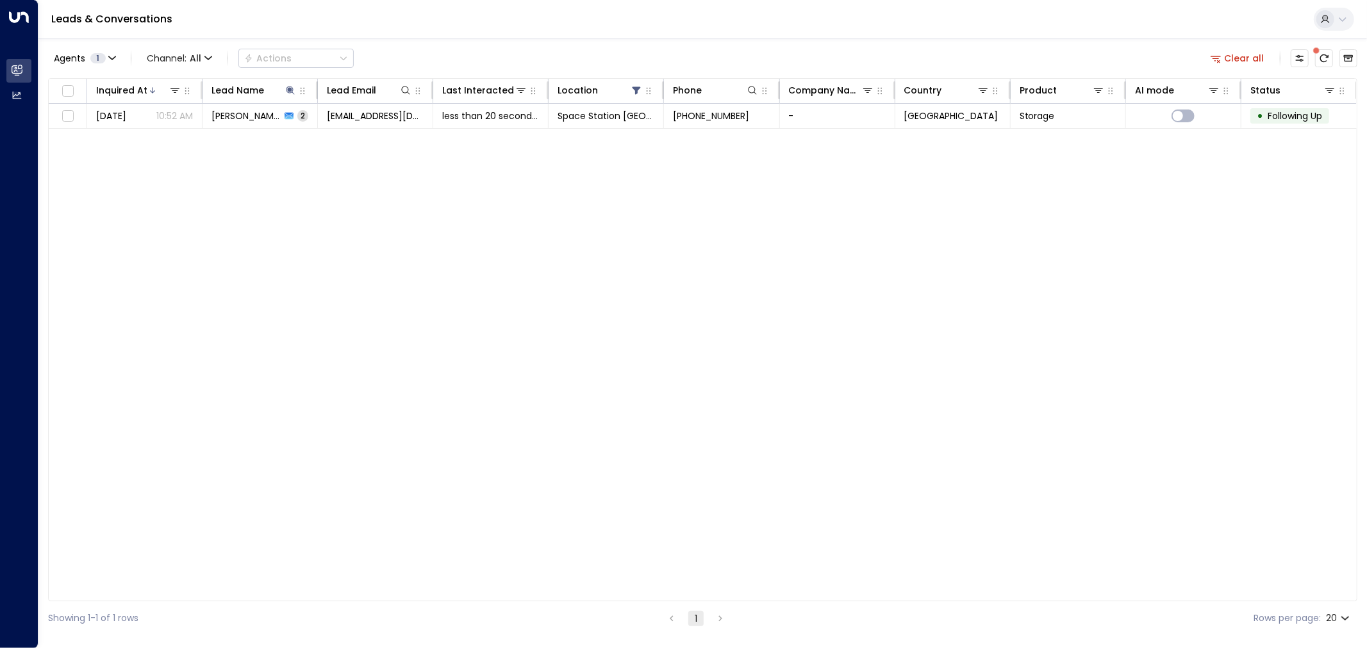
click at [417, 53] on div "Agents 1 Channel: All Actions Clear all" at bounding box center [702, 58] width 1309 height 27
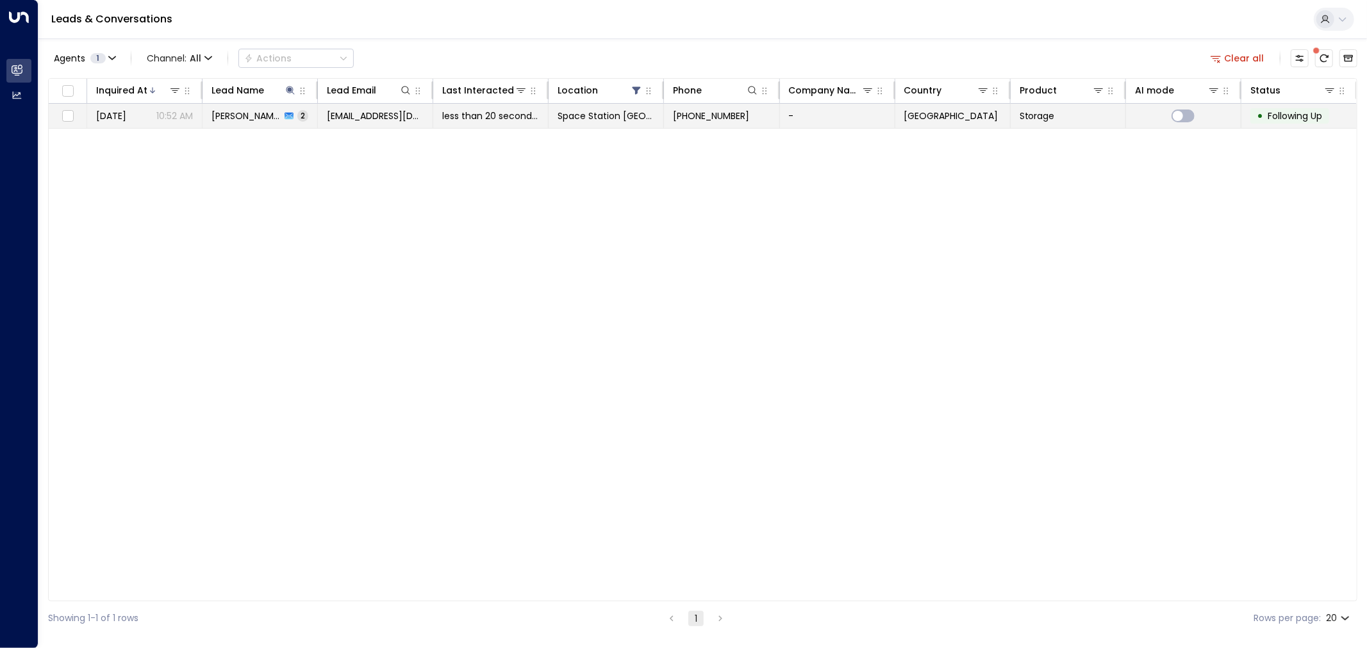
click at [277, 111] on span "[PERSON_NAME]" at bounding box center [245, 116] width 69 height 13
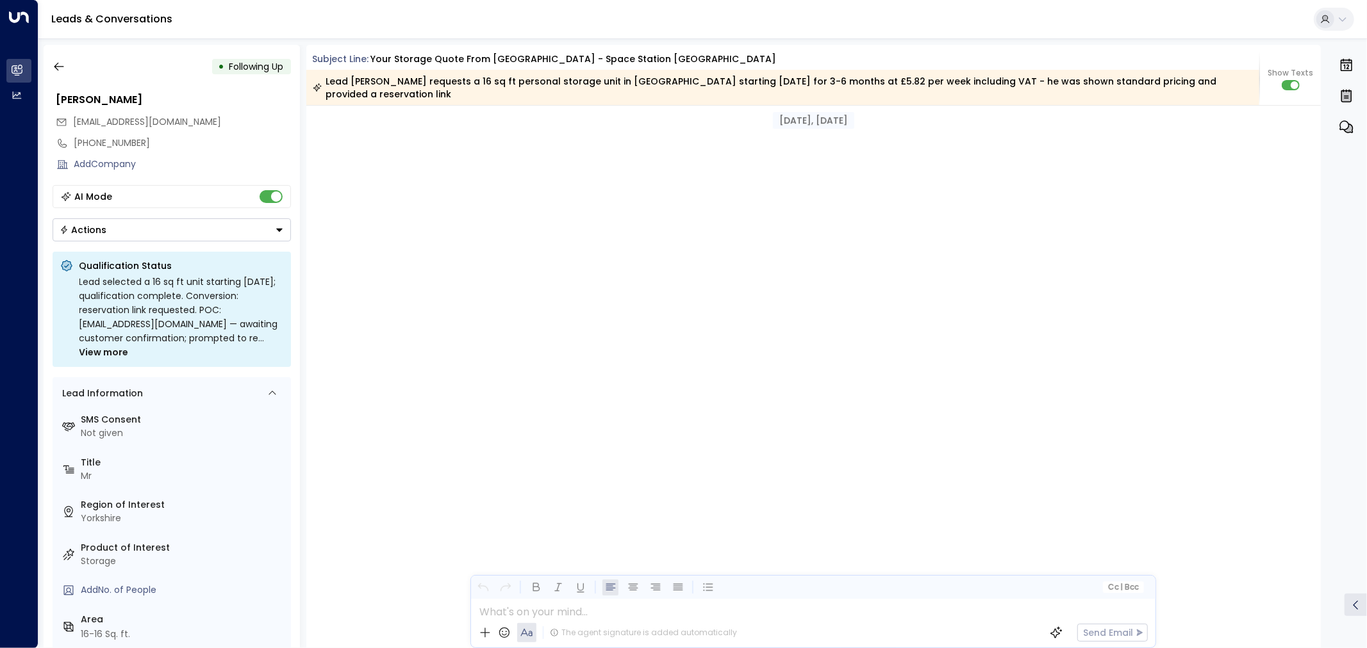
scroll to position [1373, 0]
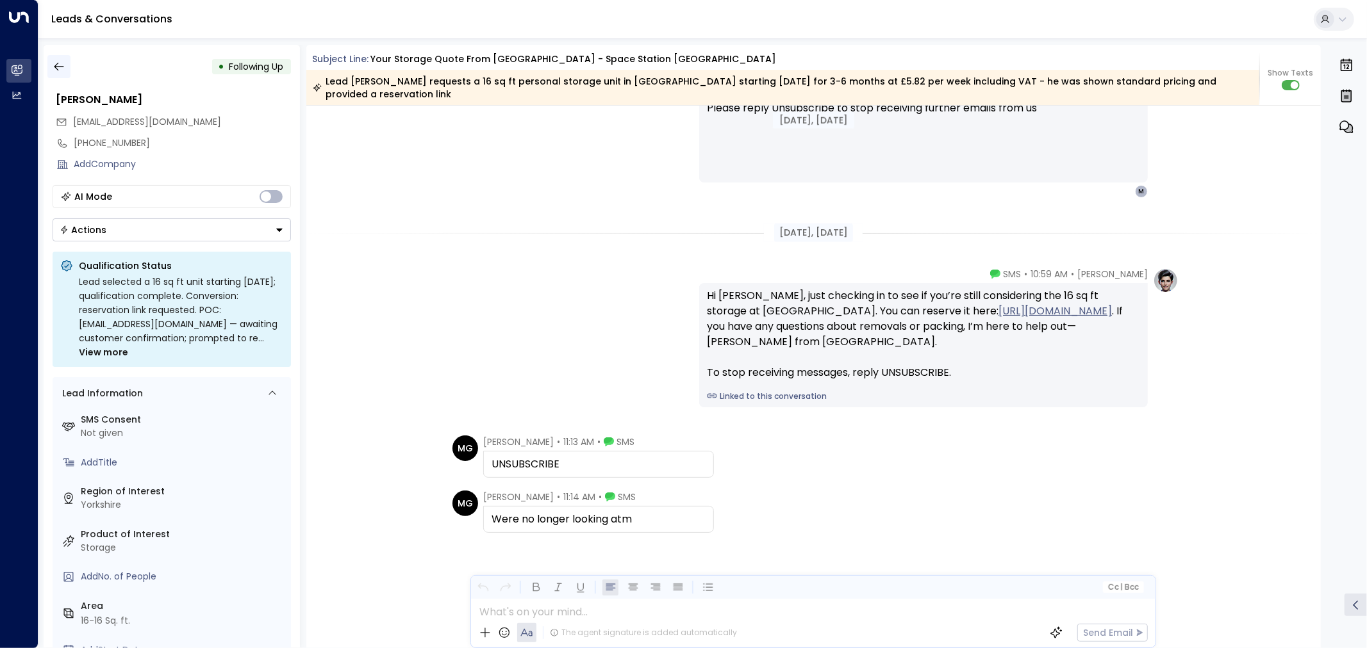
click at [58, 66] on icon "button" at bounding box center [59, 66] width 13 height 13
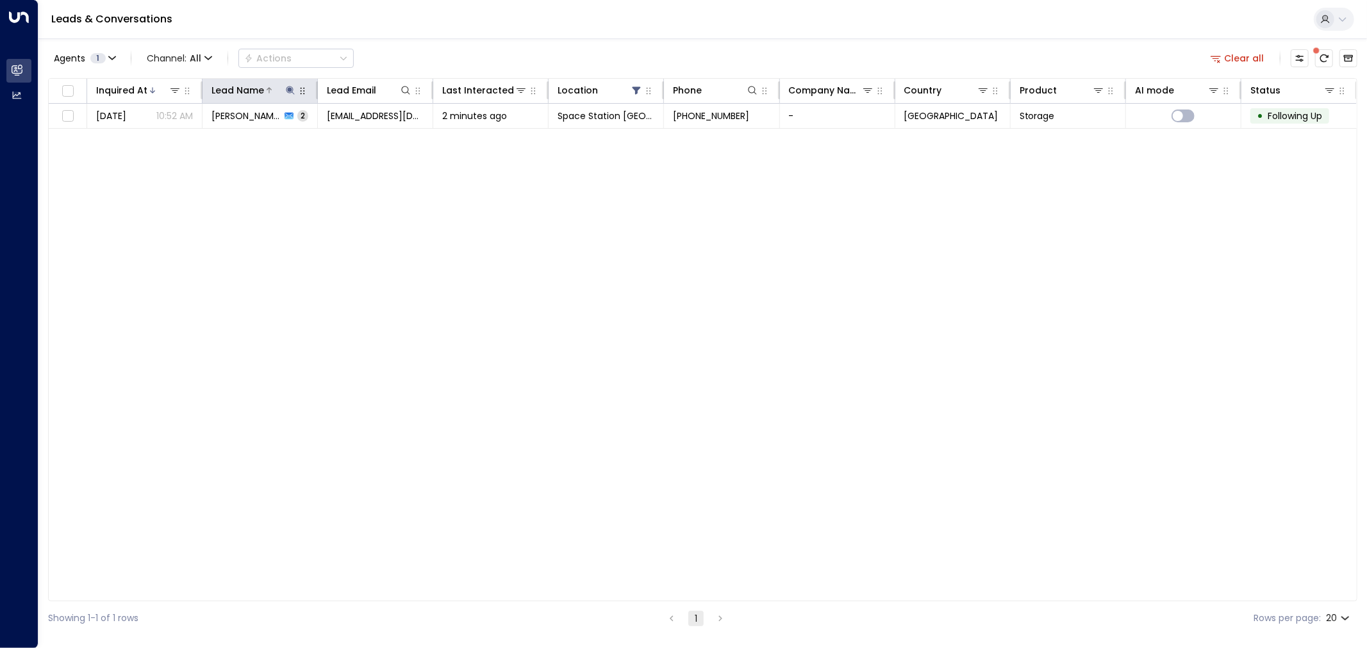
click at [292, 90] on icon at bounding box center [290, 90] width 8 height 8
drag, startPoint x: 290, startPoint y: 138, endPoint x: 196, endPoint y: 125, distance: 94.5
click at [196, 125] on div "Lead Name ******* ​" at bounding box center [290, 127] width 192 height 54
click at [359, 260] on div "Inquired At Lead Name Lead Email Last Interacted Location Phone Company Name Co…" at bounding box center [702, 339] width 1309 height 523
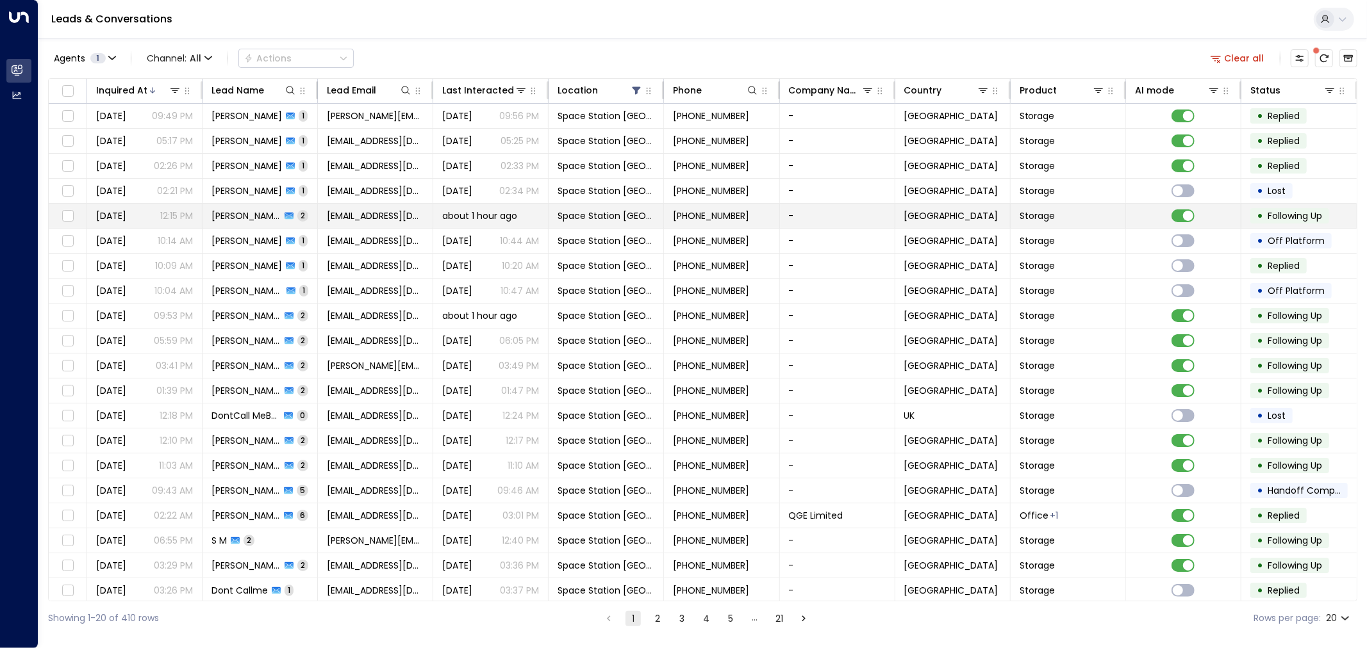
click at [306, 215] on td "[PERSON_NAME] 2" at bounding box center [259, 216] width 115 height 24
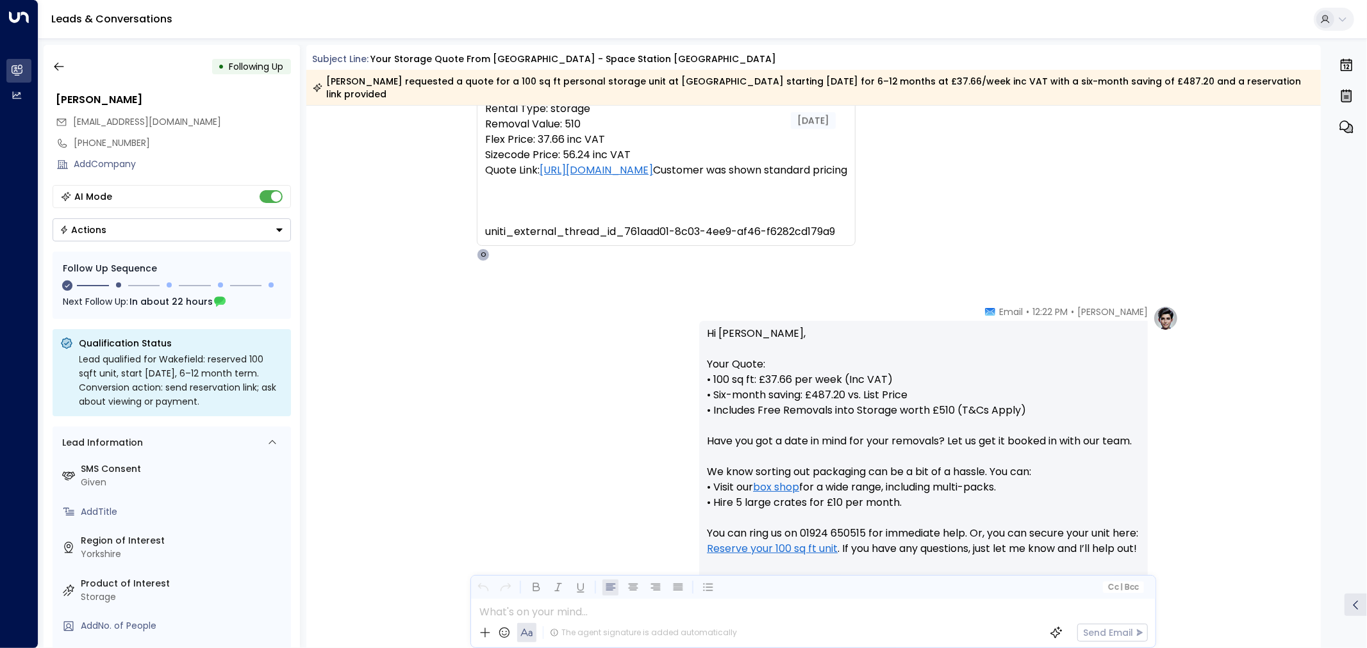
scroll to position [258, 0]
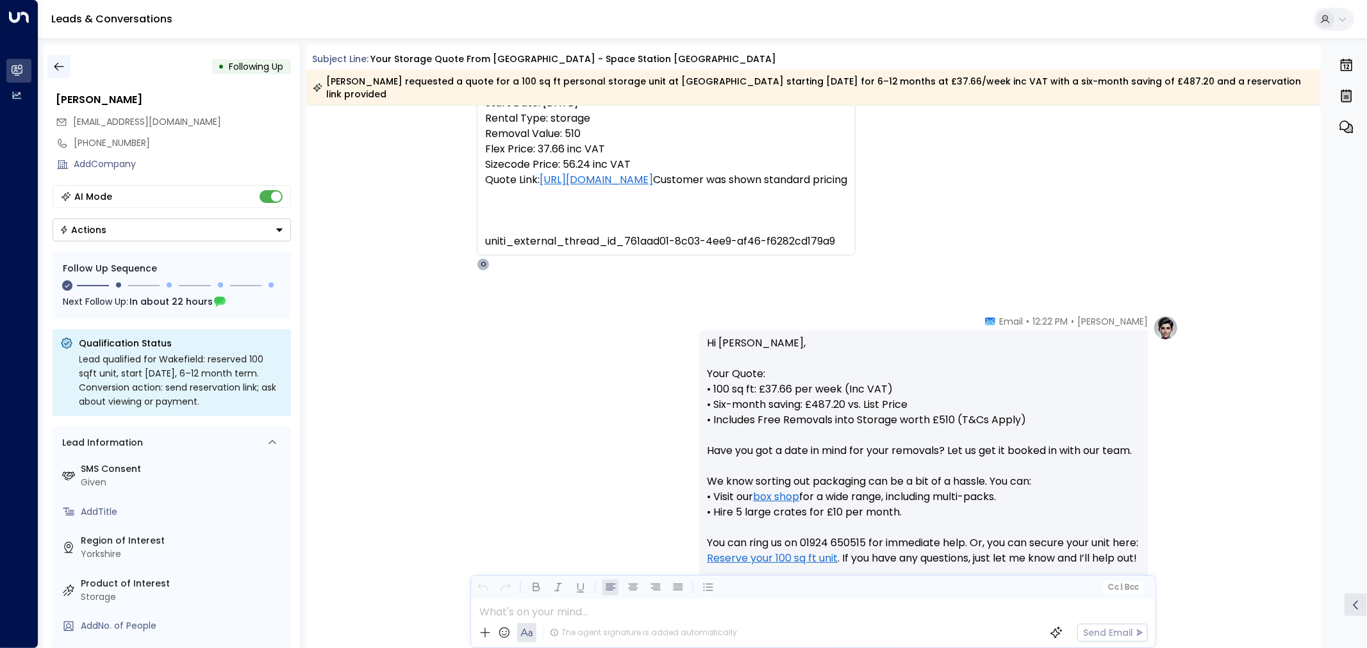
click at [60, 60] on icon "button" at bounding box center [59, 66] width 13 height 13
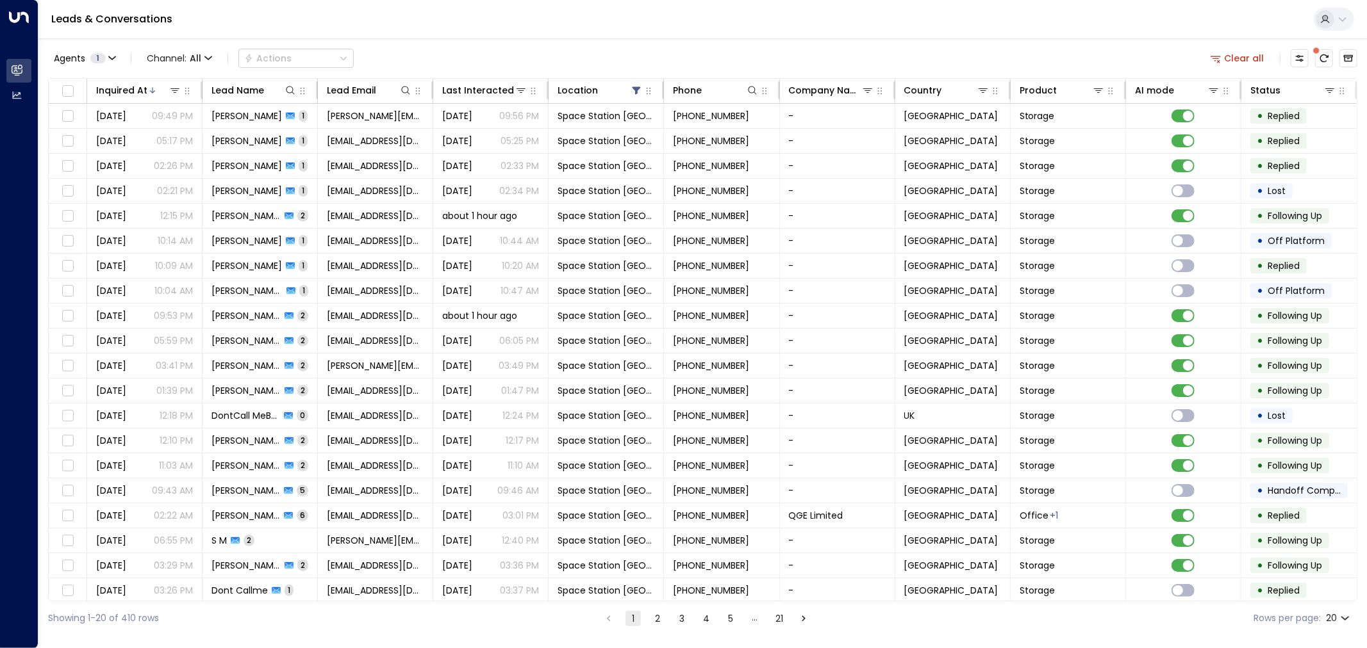
click at [680, 583] on button "3" at bounding box center [681, 618] width 15 height 15
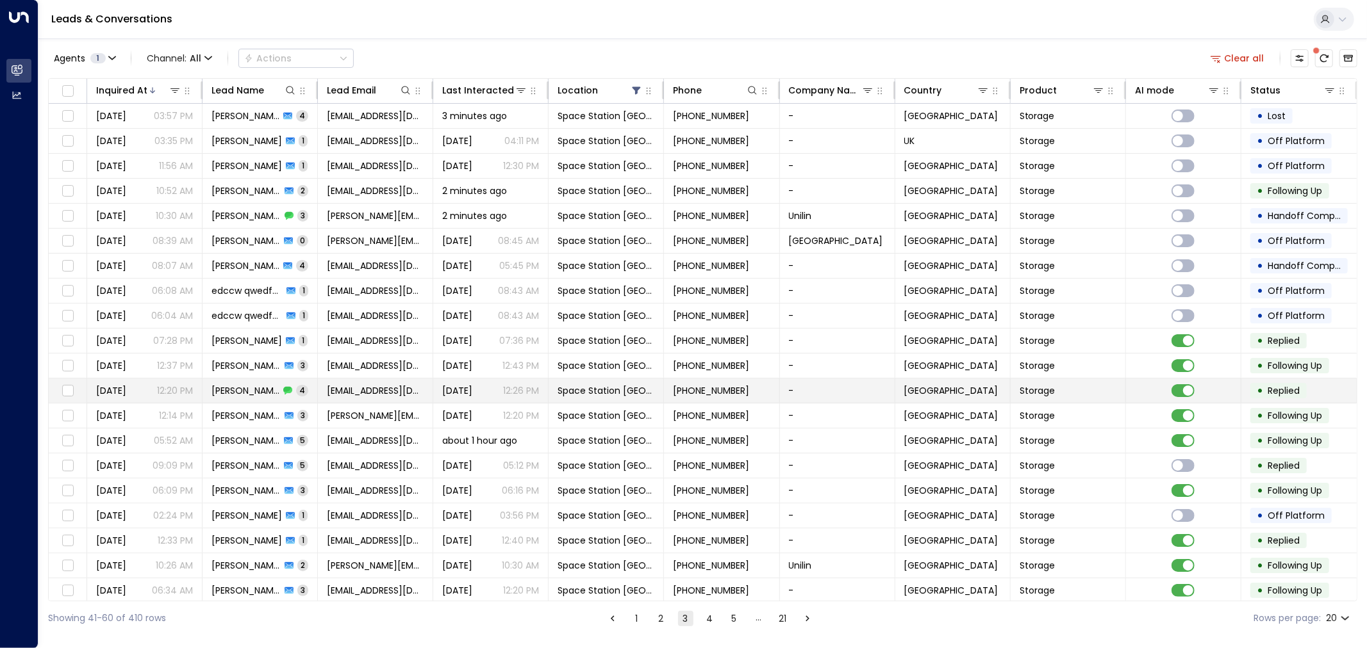
click at [269, 392] on span "[PERSON_NAME]" at bounding box center [245, 390] width 68 height 13
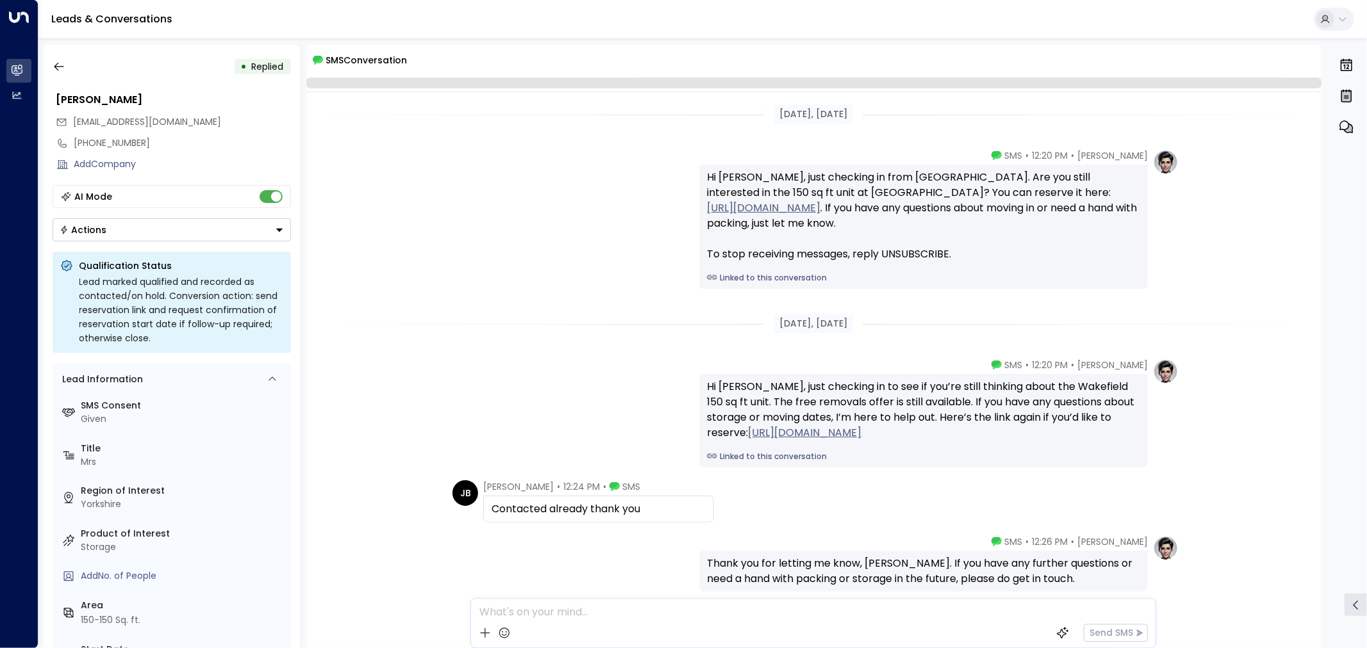
scroll to position [72, 0]
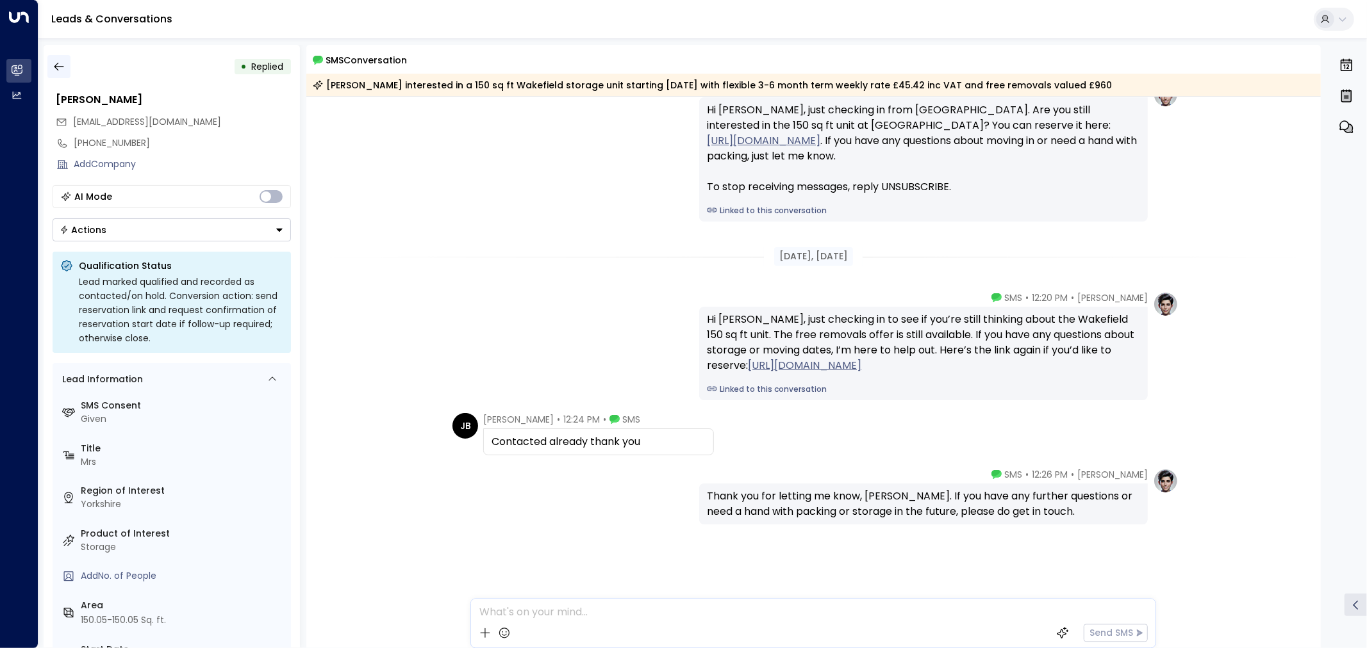
click at [56, 64] on icon "button" at bounding box center [59, 67] width 10 height 8
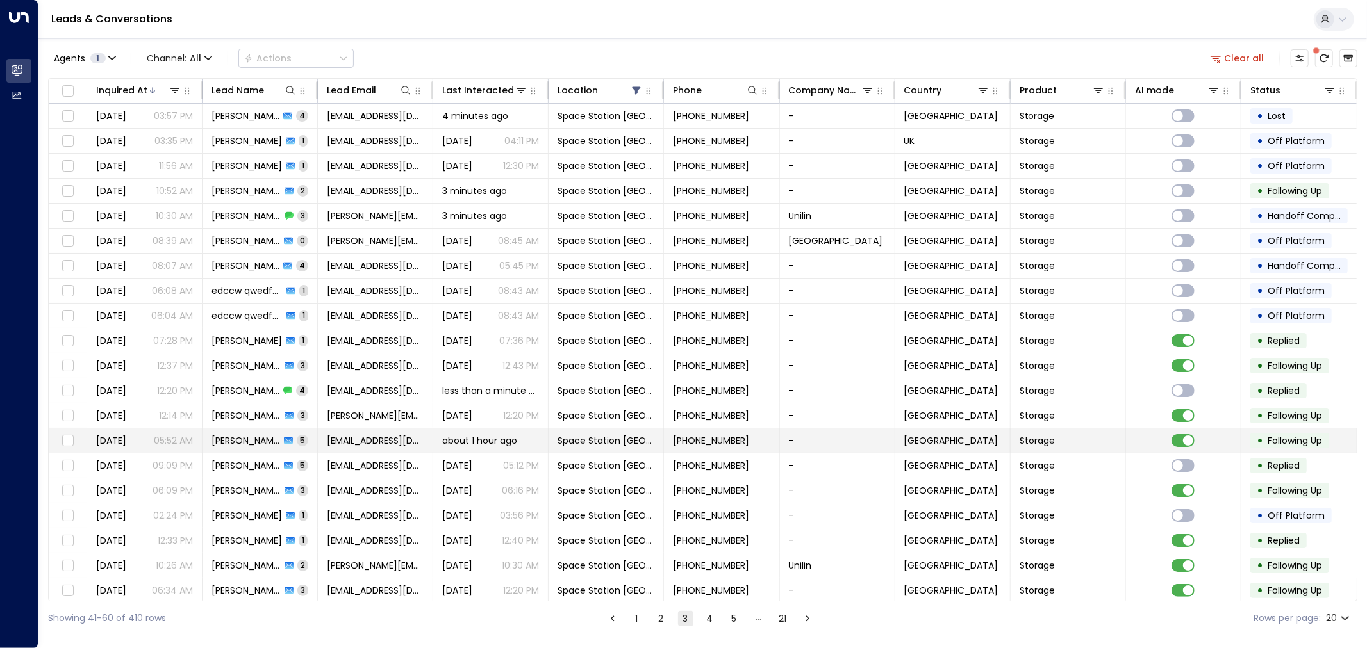
click at [354, 439] on span "[EMAIL_ADDRESS][DOMAIN_NAME]" at bounding box center [375, 440] width 97 height 13
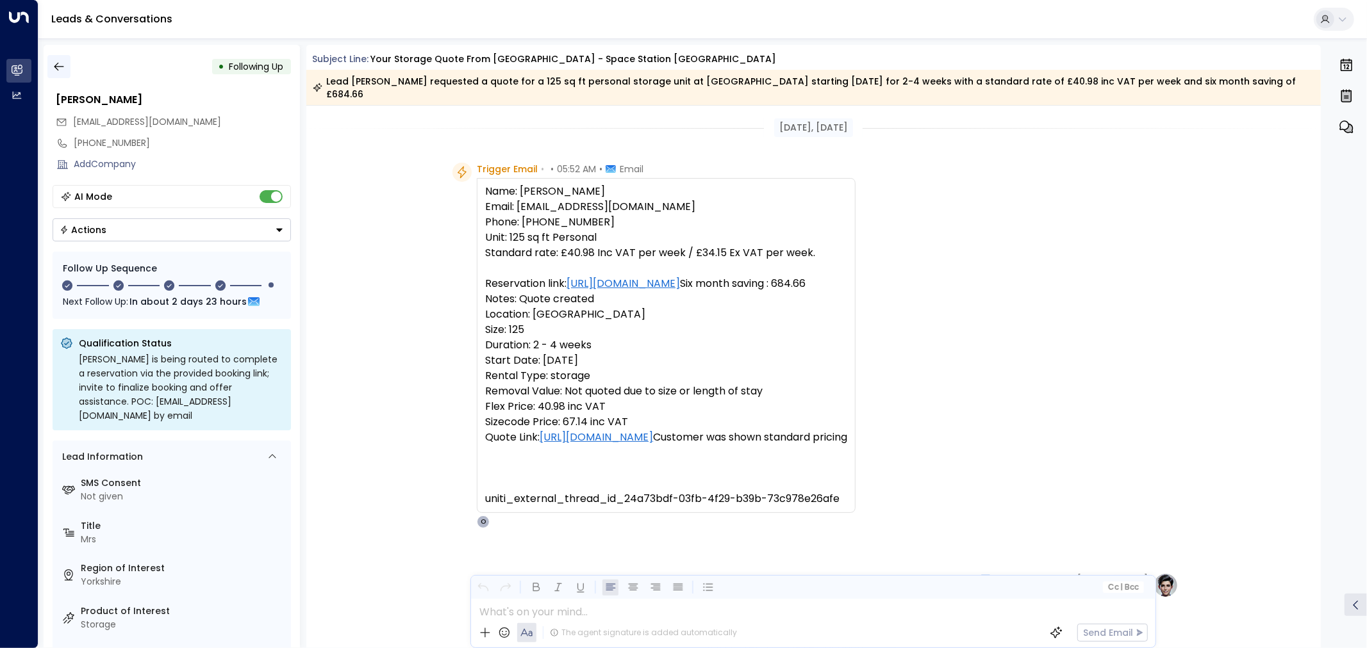
click at [58, 61] on icon "button" at bounding box center [59, 66] width 13 height 13
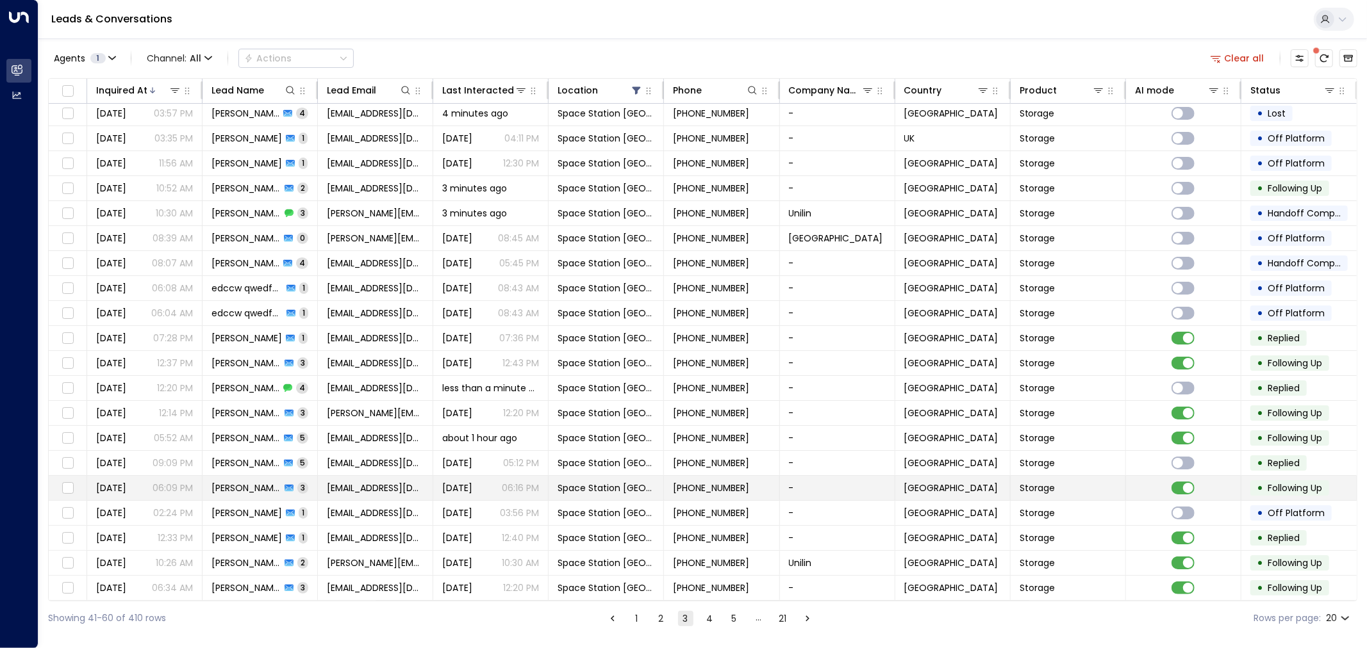
scroll to position [7, 0]
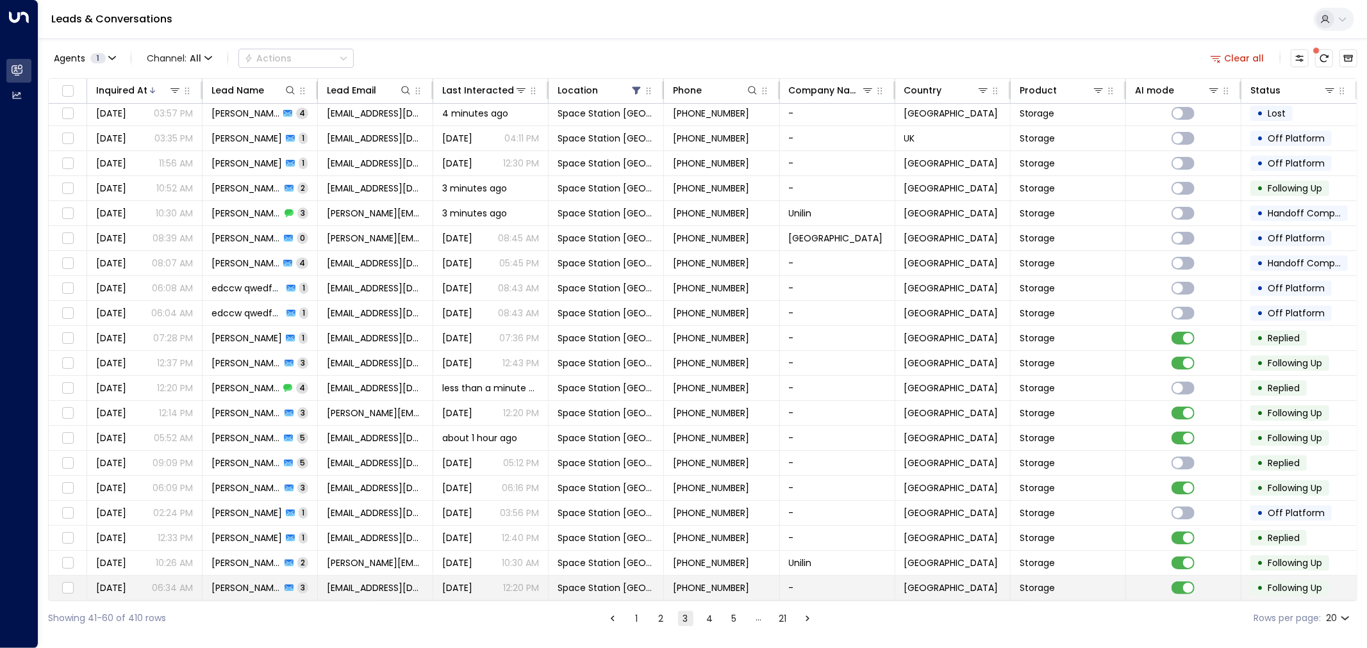
click at [370, 583] on span "[EMAIL_ADDRESS][DOMAIN_NAME]" at bounding box center [375, 588] width 97 height 13
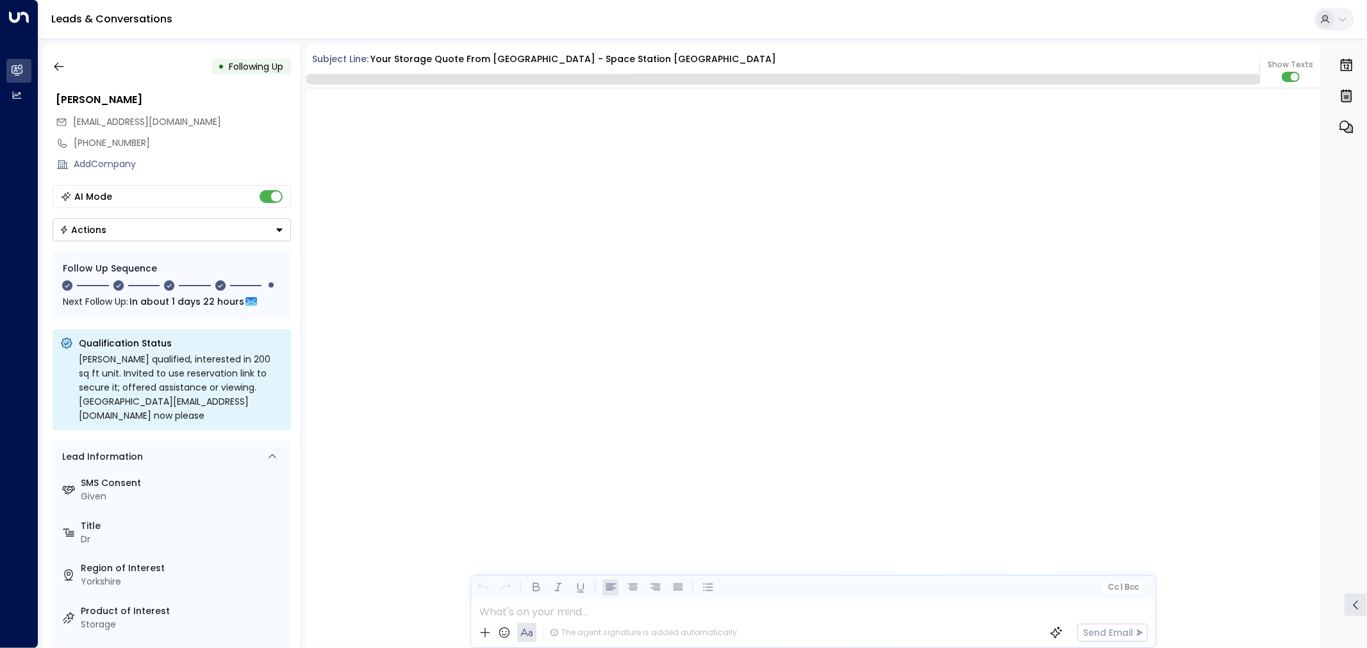
scroll to position [1532, 0]
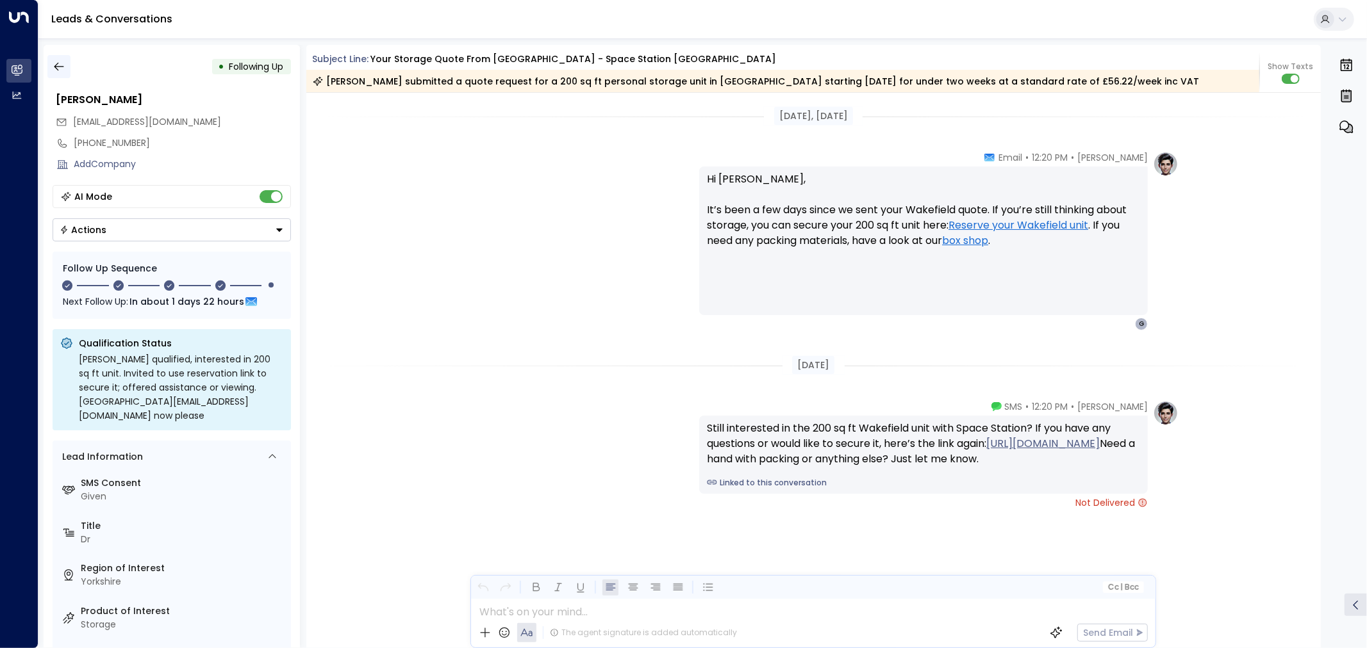
click at [58, 63] on icon "button" at bounding box center [59, 67] width 10 height 8
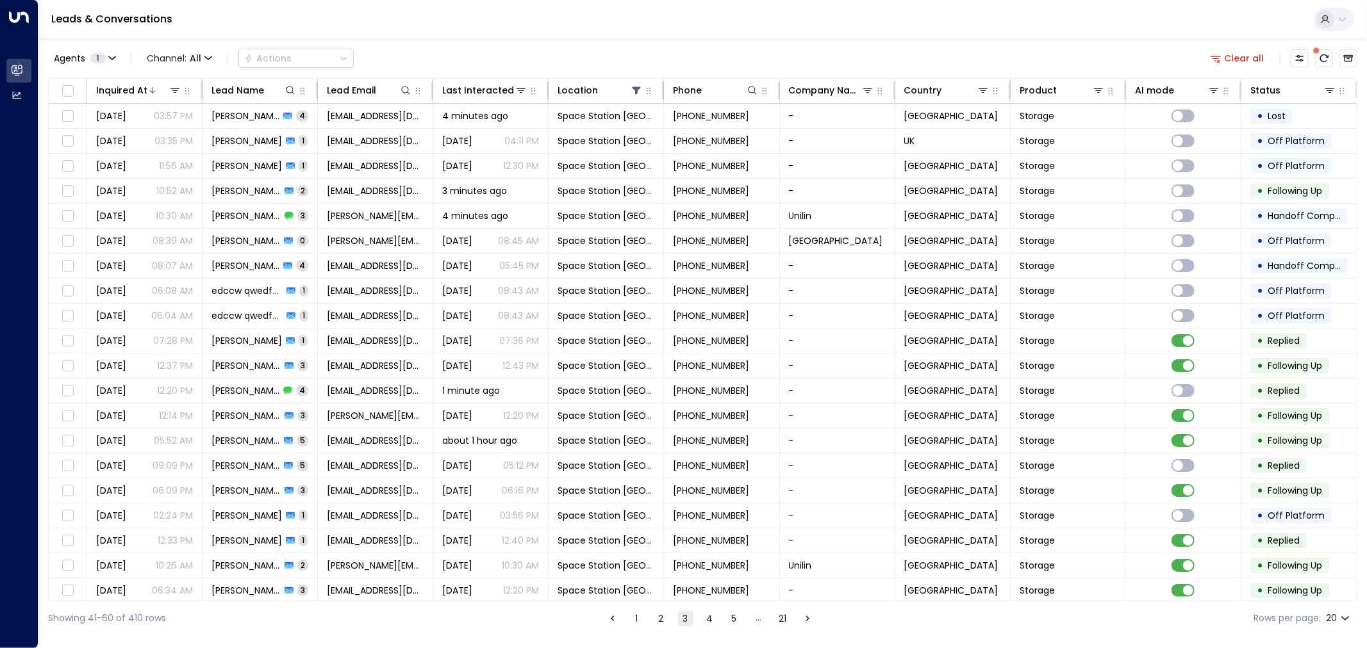
click at [705, 583] on button "4" at bounding box center [709, 618] width 15 height 15
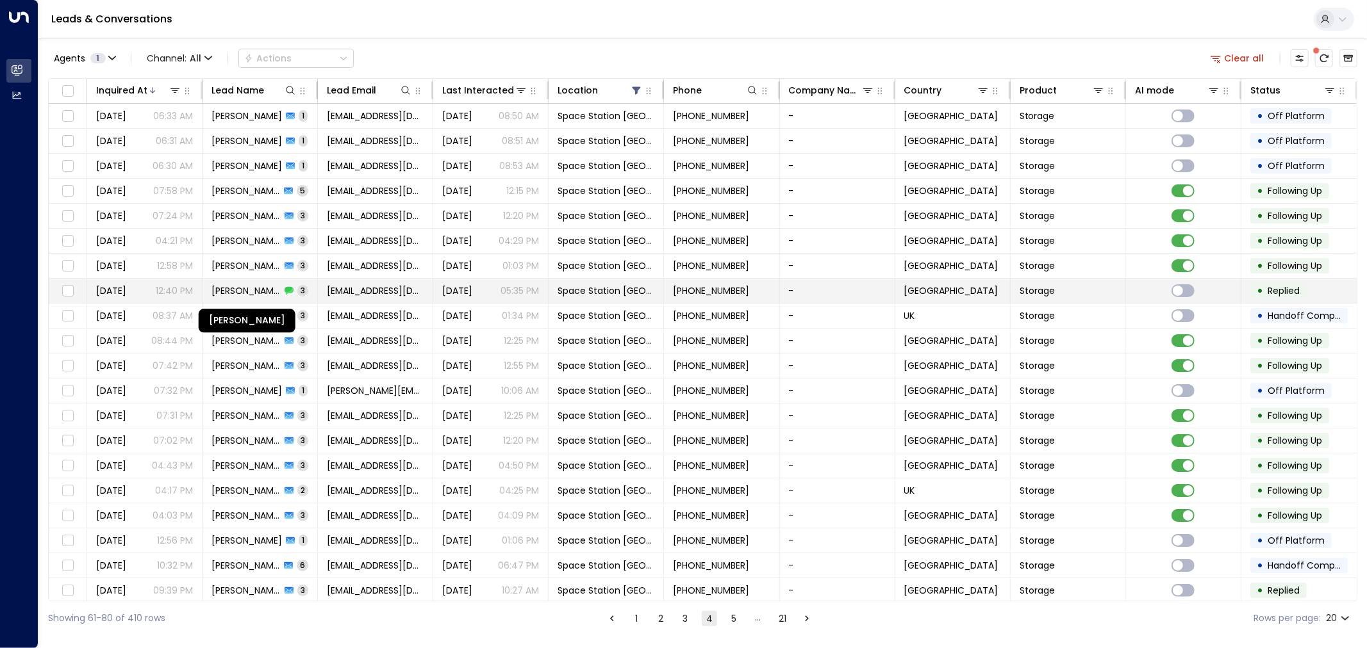
click at [249, 288] on span "[PERSON_NAME]" at bounding box center [245, 290] width 69 height 13
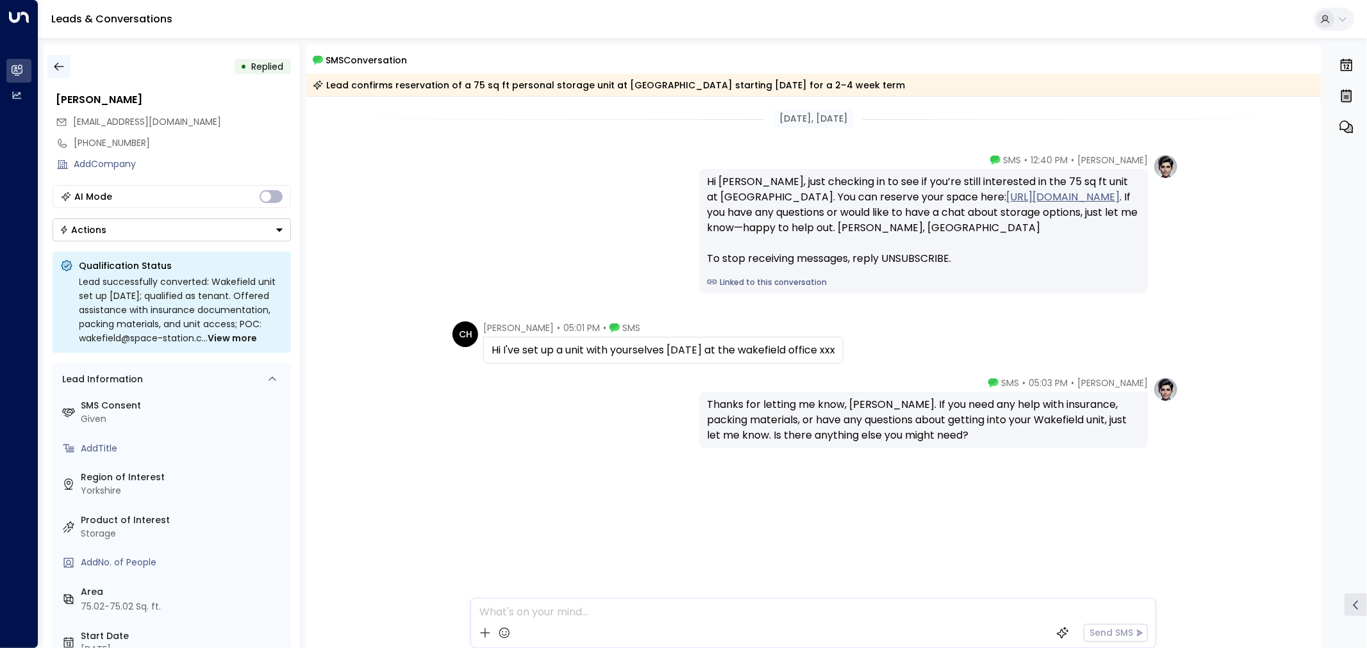
click at [56, 66] on icon "button" at bounding box center [59, 66] width 13 height 13
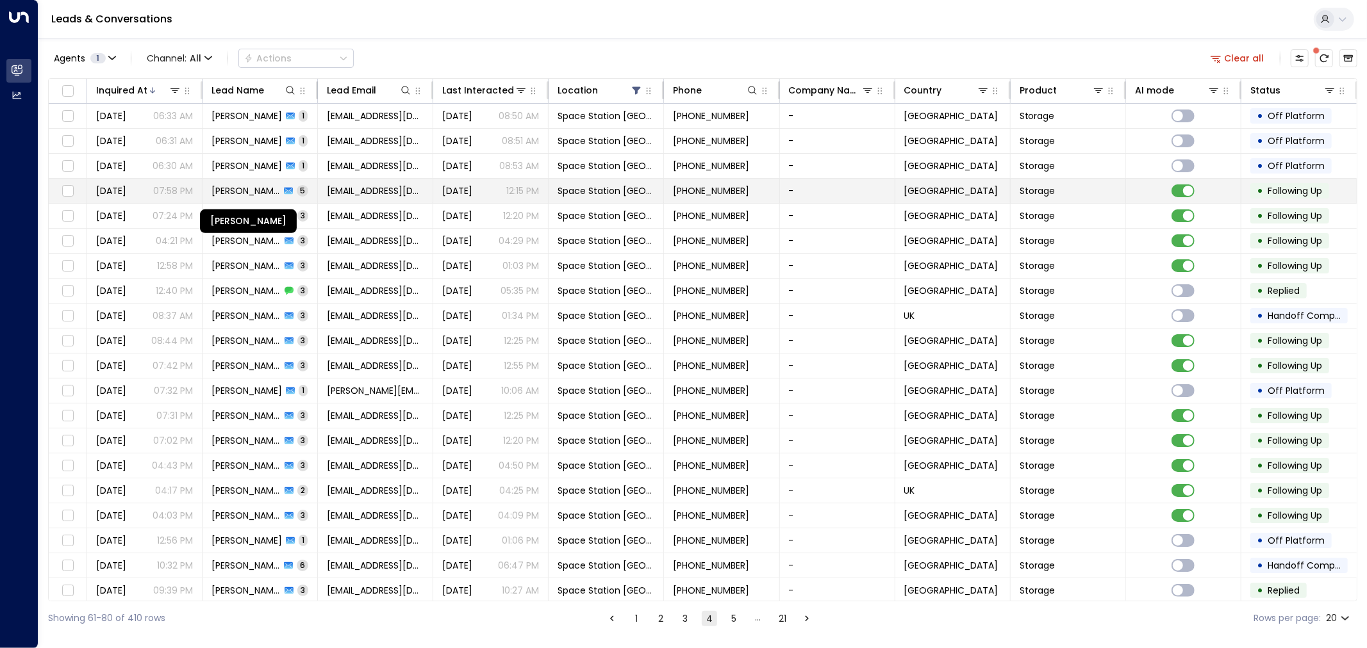
click at [258, 190] on span "[PERSON_NAME]" at bounding box center [245, 191] width 69 height 13
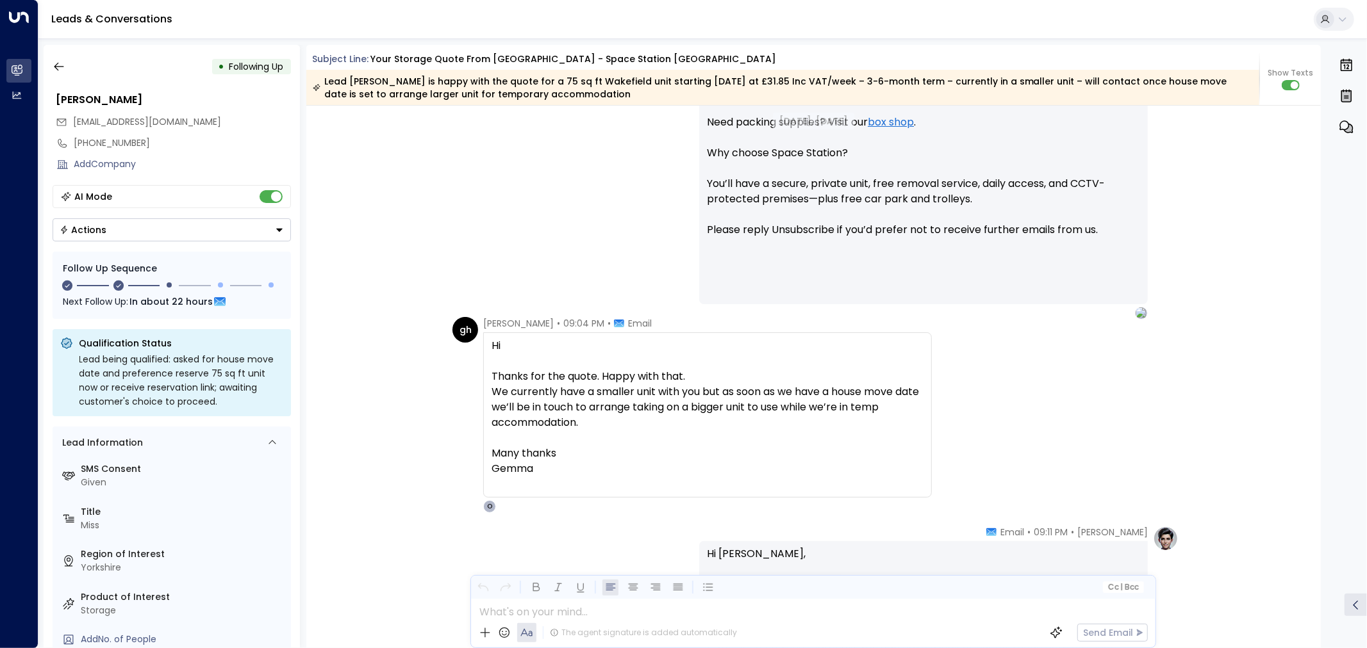
scroll to position [1094, 0]
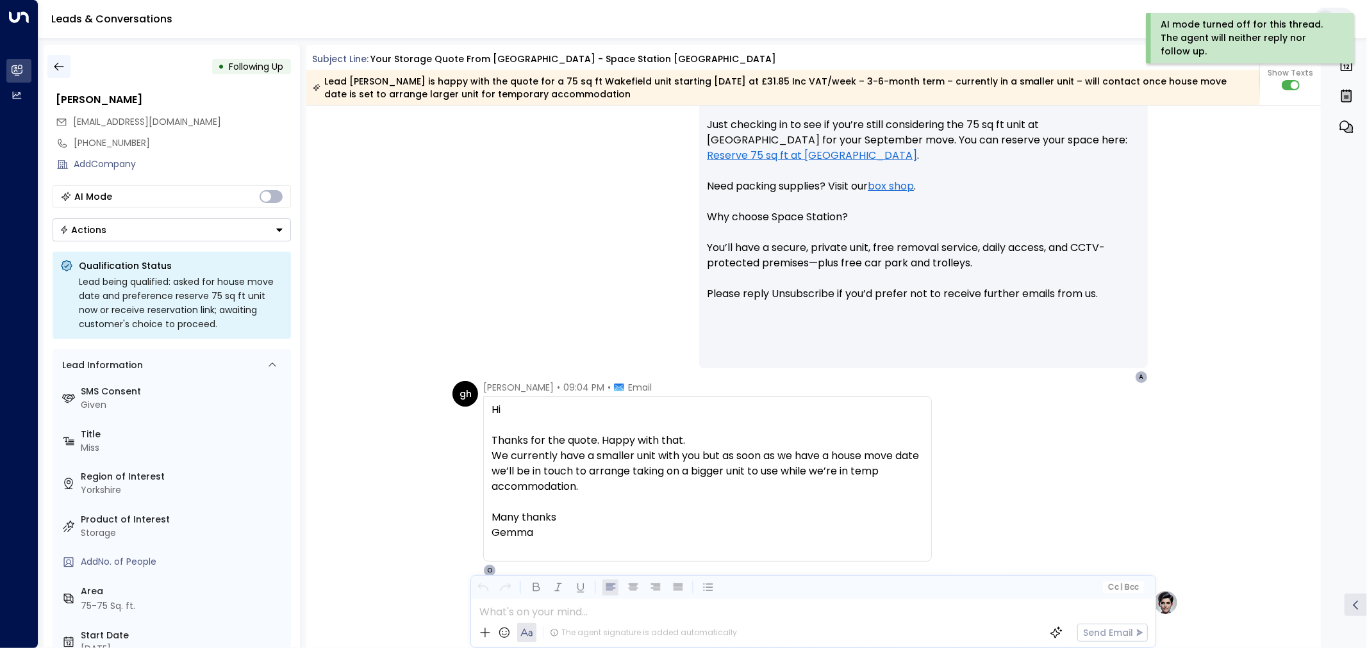
click at [60, 64] on icon "button" at bounding box center [59, 66] width 13 height 13
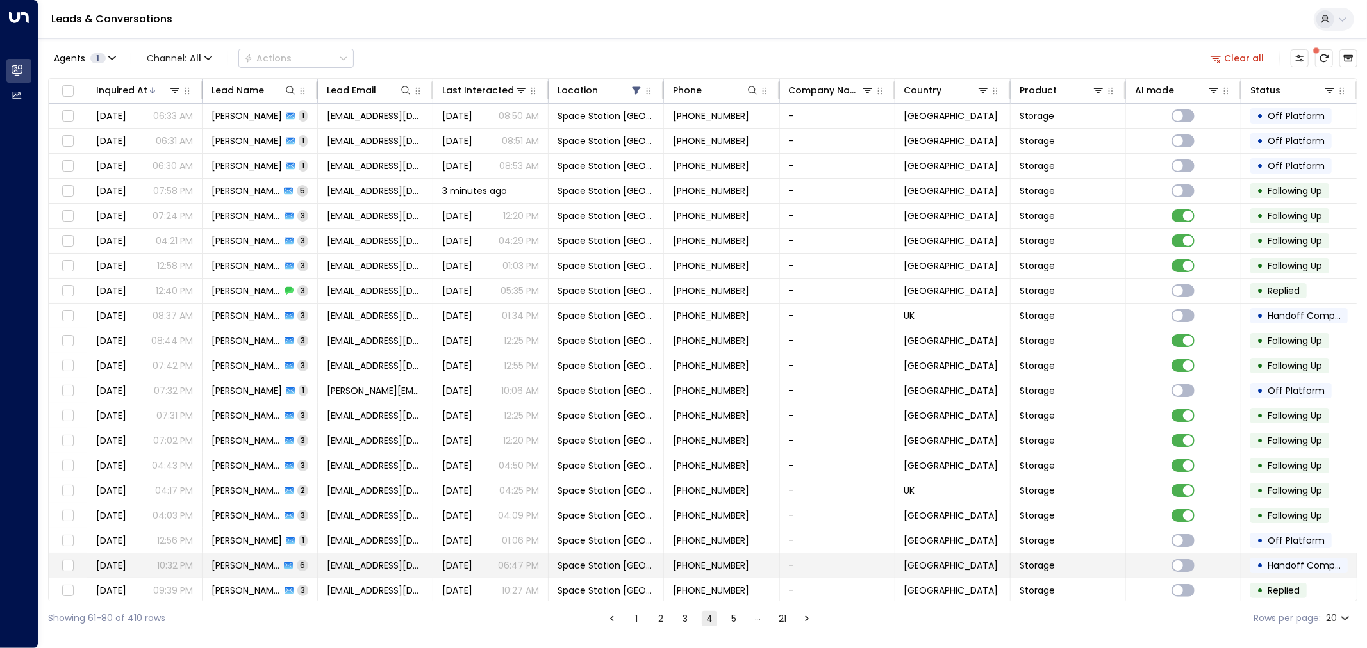
click at [258, 561] on span "[PERSON_NAME]" at bounding box center [245, 565] width 69 height 13
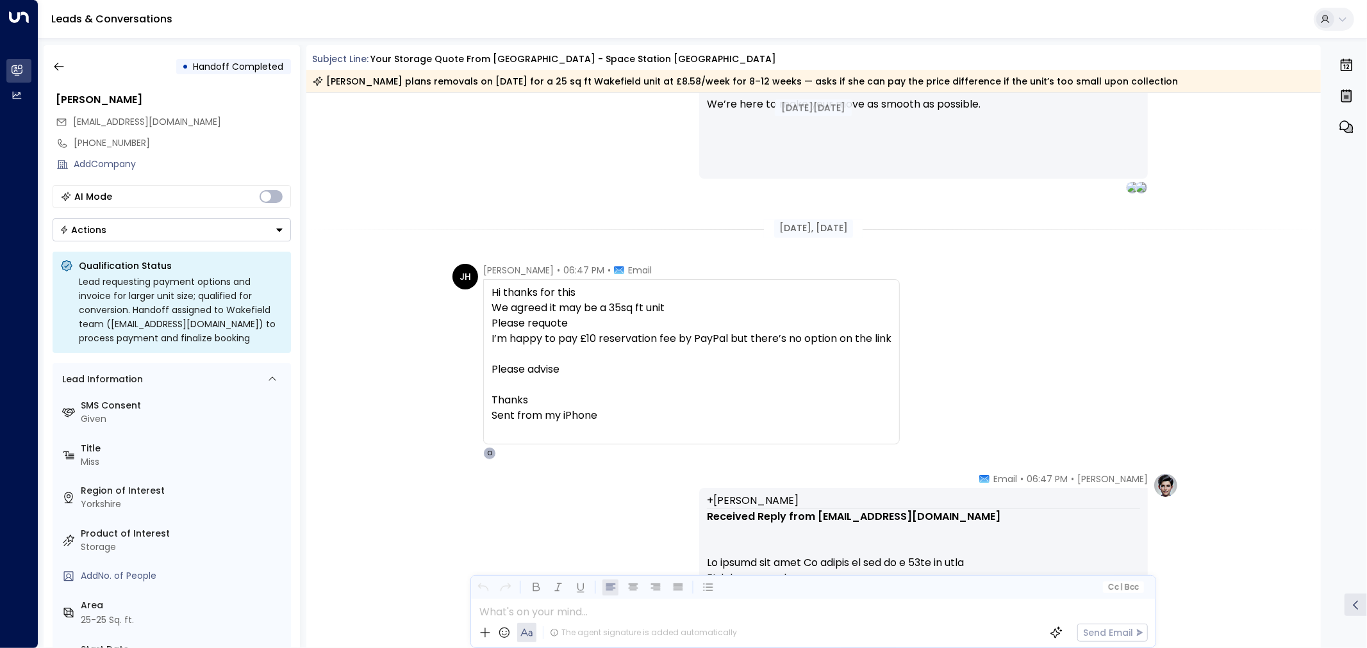
scroll to position [1941, 0]
click at [62, 70] on icon "button" at bounding box center [59, 66] width 13 height 13
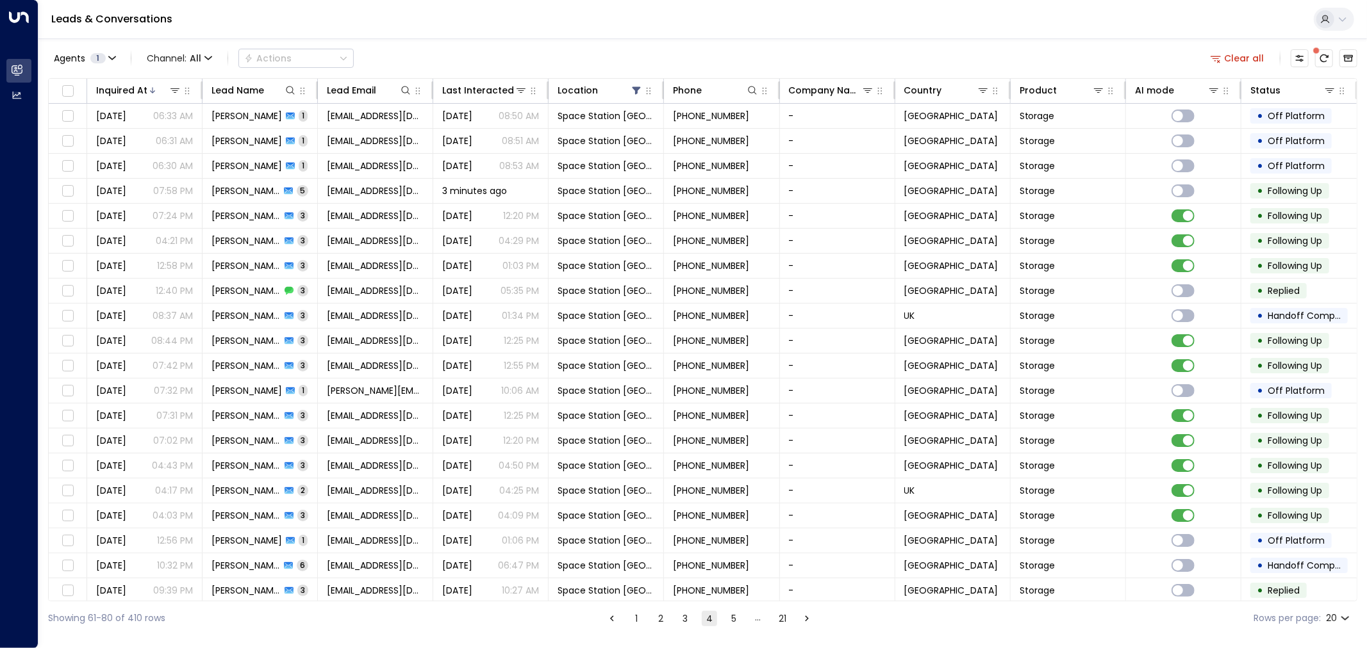
click at [630, 583] on button "1" at bounding box center [636, 618] width 15 height 15
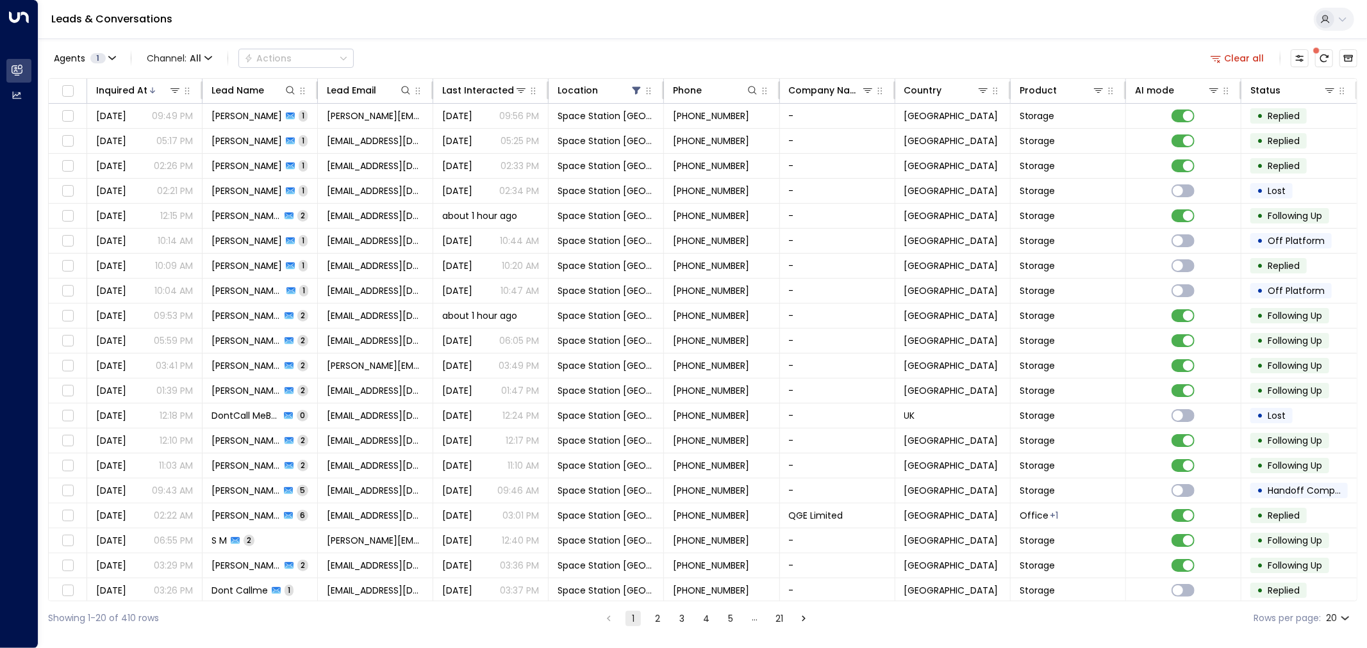
click at [632, 583] on button "1" at bounding box center [632, 618] width 15 height 15
click at [633, 583] on button "1" at bounding box center [632, 618] width 15 height 15
click at [631, 583] on button "1" at bounding box center [632, 618] width 15 height 15
click at [633, 583] on button "1" at bounding box center [632, 618] width 15 height 15
click at [636, 583] on button "1" at bounding box center [632, 618] width 15 height 15
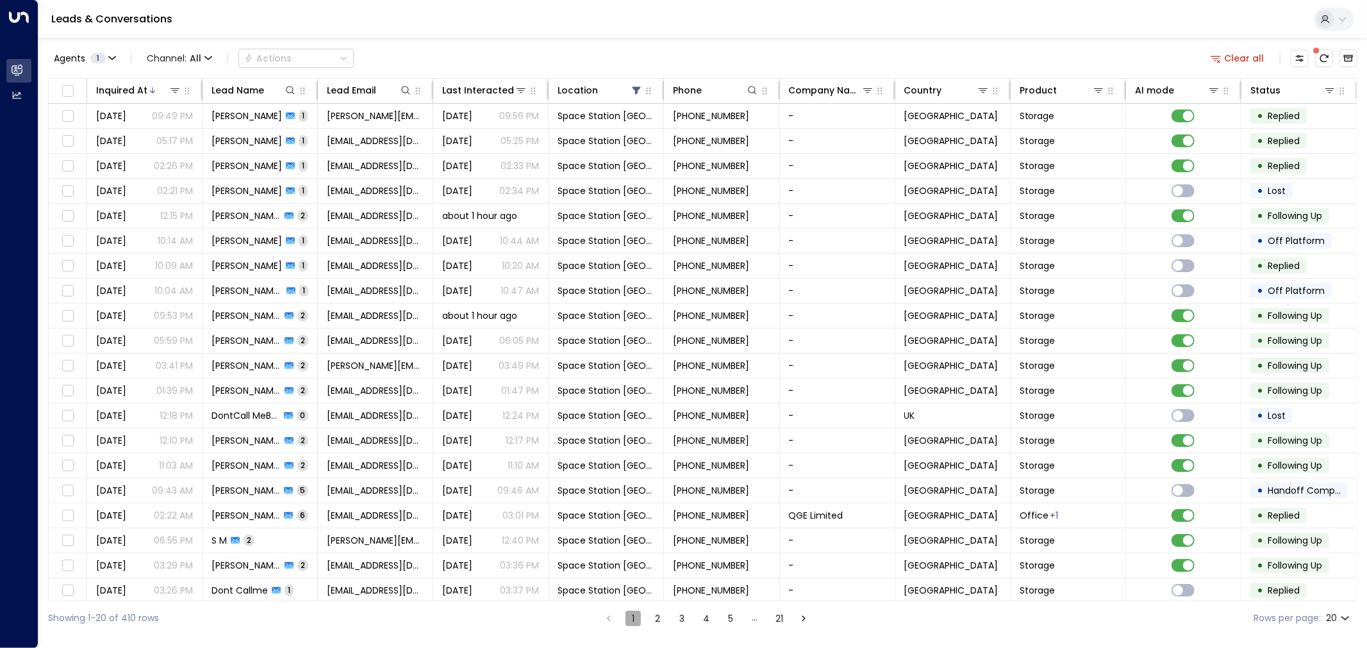
click at [636, 583] on button "1" at bounding box center [632, 618] width 15 height 15
click at [161, 86] on div at bounding box center [164, 90] width 34 height 13
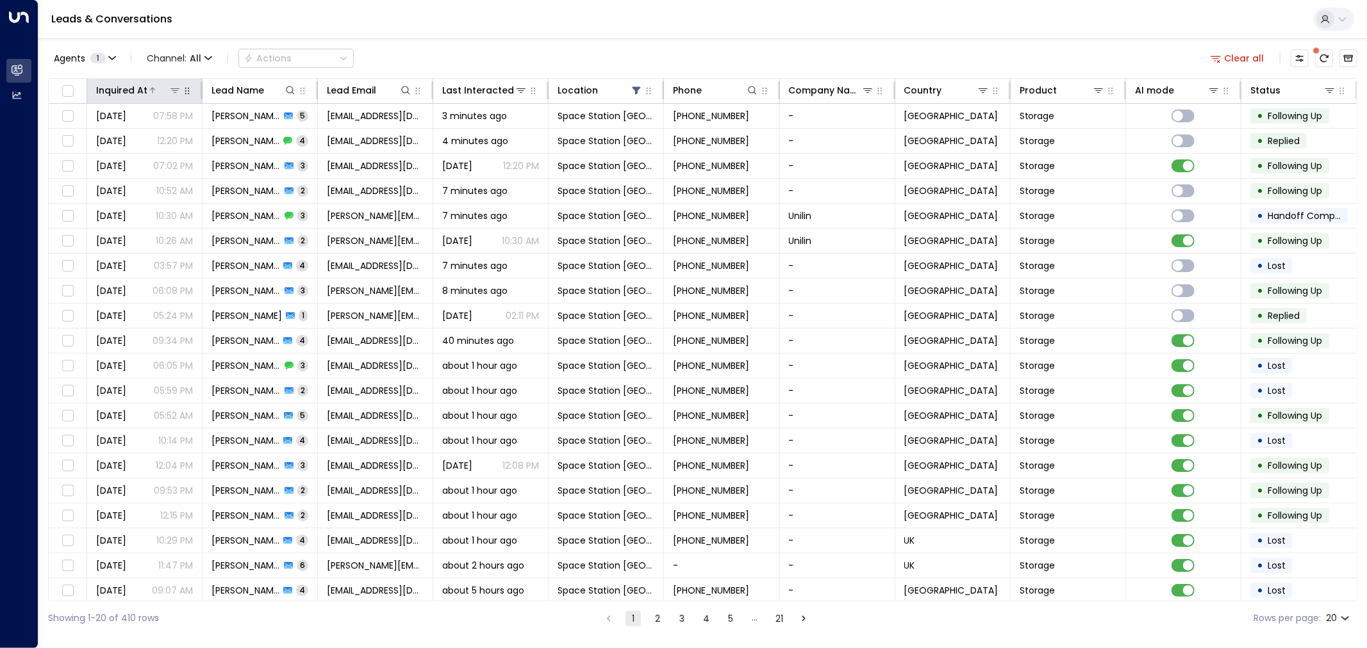
click at [161, 86] on div at bounding box center [164, 90] width 34 height 13
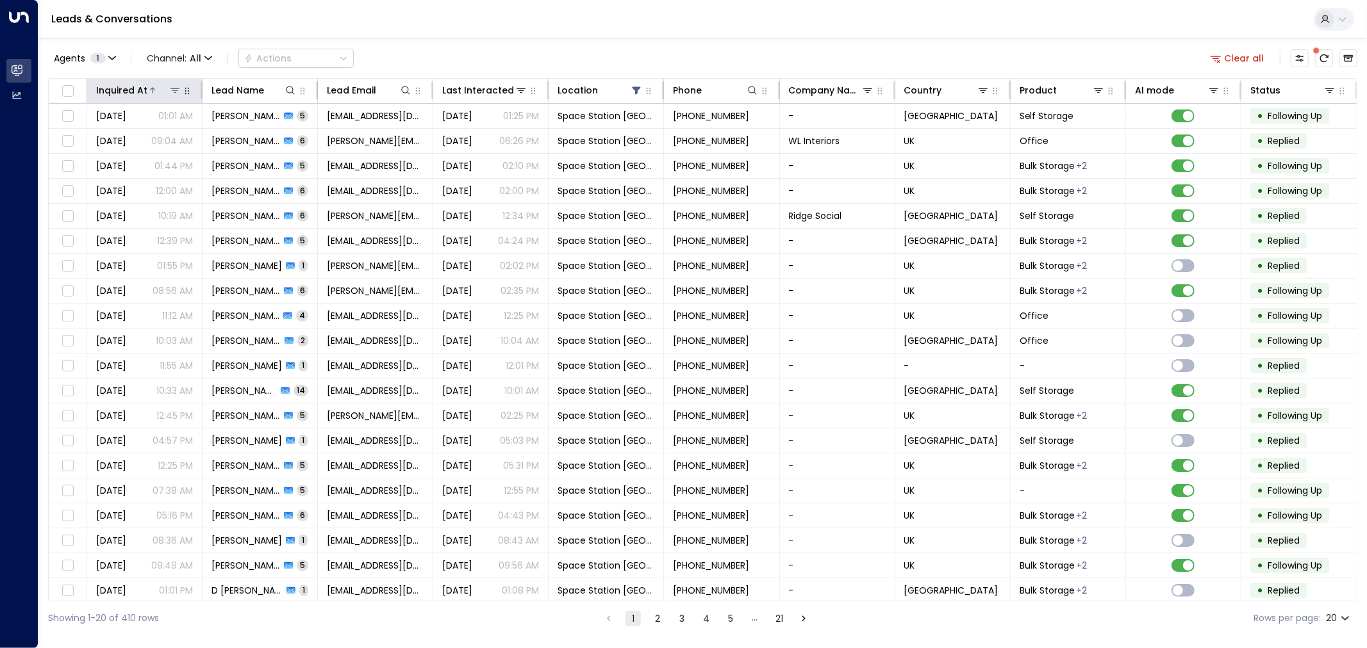
click at [161, 86] on div at bounding box center [164, 90] width 34 height 13
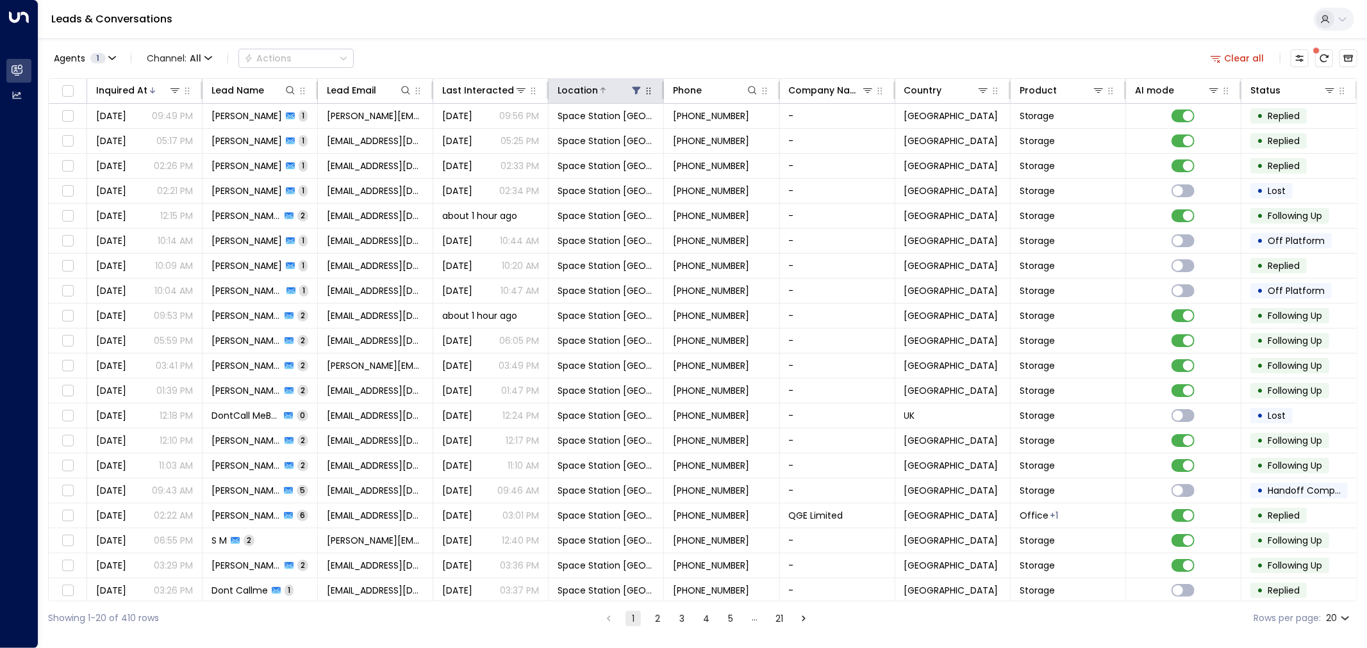
click at [631, 85] on icon at bounding box center [636, 90] width 10 height 10
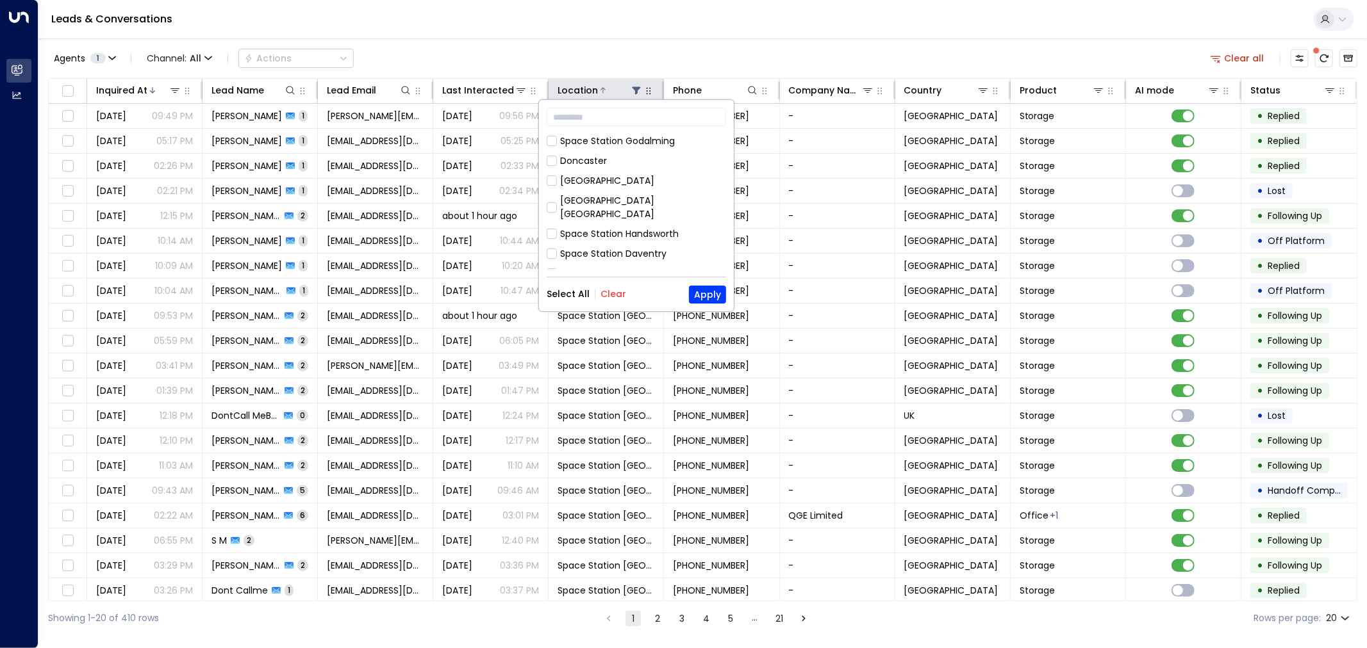
click at [631, 85] on icon at bounding box center [636, 90] width 10 height 10
